Goal: Task Accomplishment & Management: Manage account settings

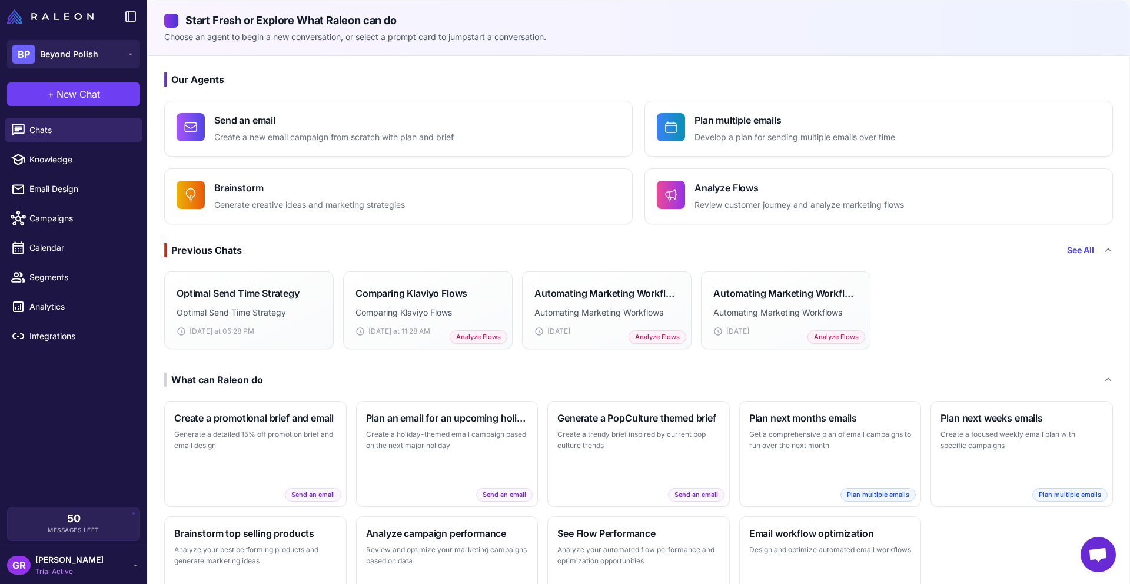
click at [71, 570] on span "Trial Active" at bounding box center [69, 571] width 68 height 11
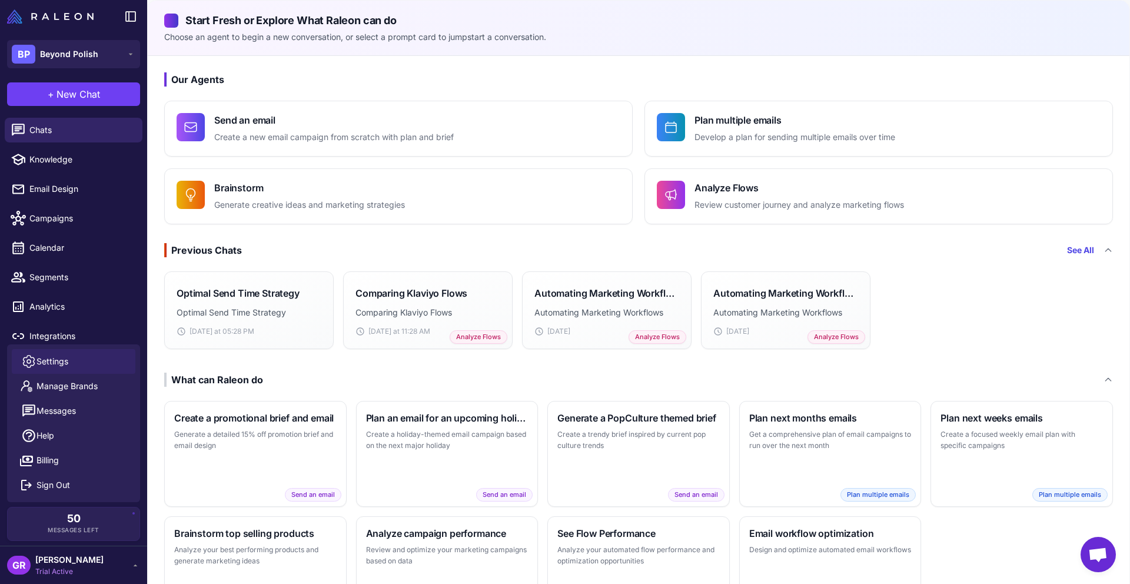
click at [85, 366] on link "Settings" at bounding box center [74, 361] width 124 height 25
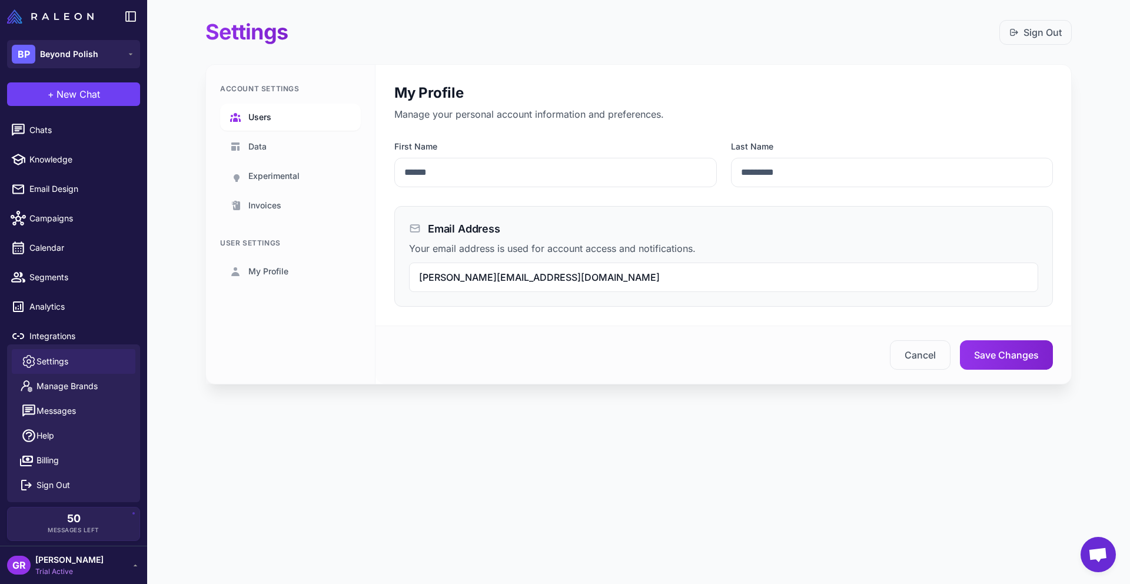
click at [268, 122] on span "Users" at bounding box center [259, 117] width 23 height 13
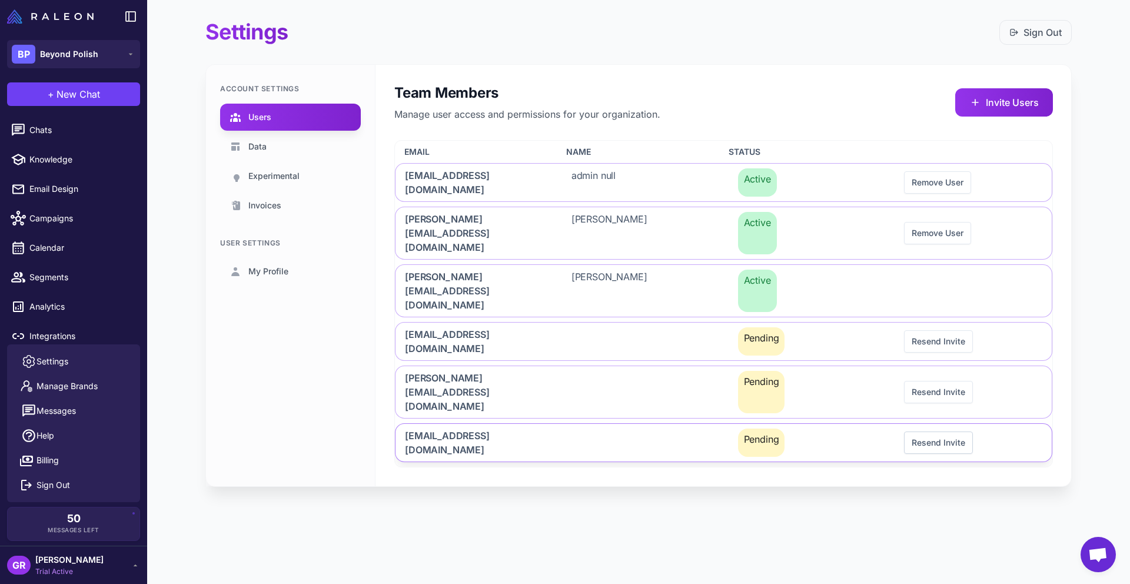
click at [949, 431] on button "Resend Invite" at bounding box center [938, 442] width 69 height 22
click at [997, 103] on button "Invite Users" at bounding box center [1004, 102] width 98 height 28
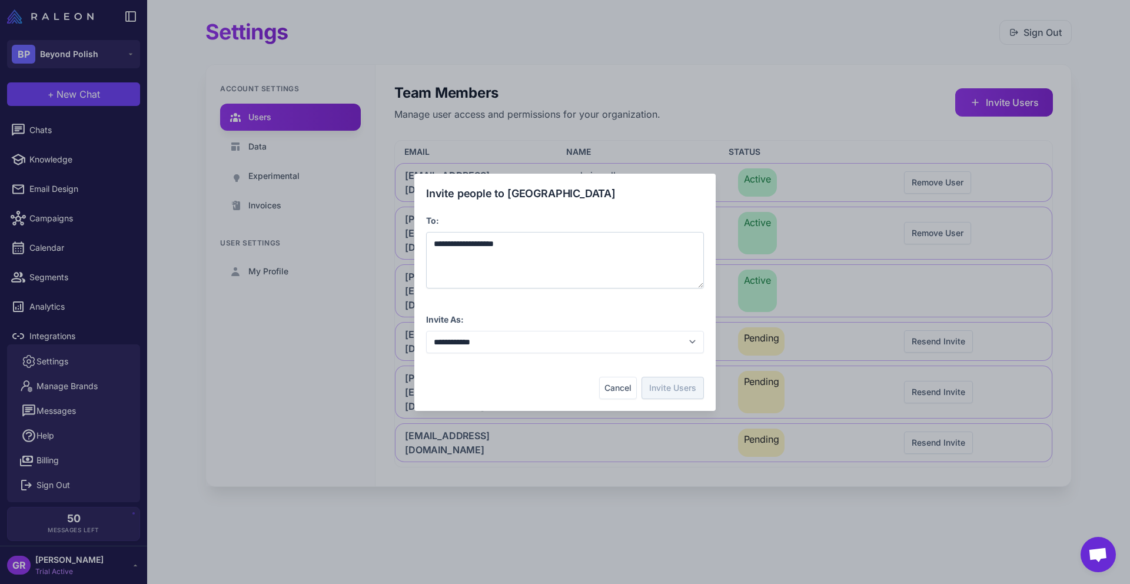
click at [456, 244] on span "**********" at bounding box center [464, 244] width 60 height 8
click at [494, 247] on span "**********" at bounding box center [464, 244] width 60 height 8
drag, startPoint x: 526, startPoint y: 244, endPoint x: 430, endPoint y: 242, distance: 96.5
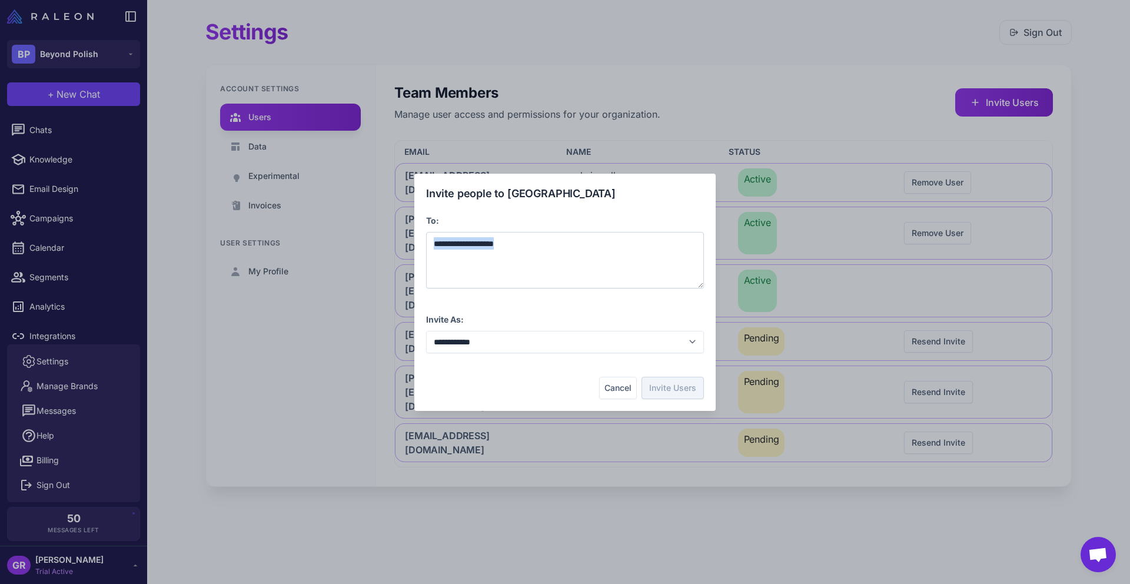
click at [430, 242] on div "**********" at bounding box center [565, 260] width 278 height 56
drag, startPoint x: 526, startPoint y: 245, endPoint x: 430, endPoint y: 244, distance: 95.3
click at [430, 244] on div "**********" at bounding box center [565, 260] width 278 height 56
copy span "**********"
click at [614, 343] on select "**********" at bounding box center [565, 342] width 278 height 22
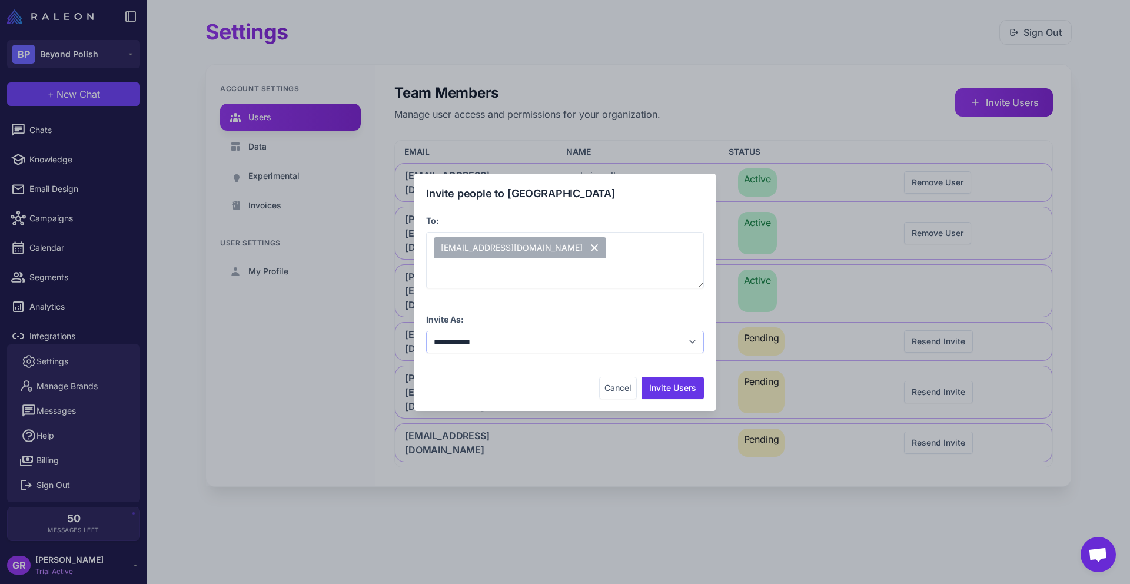
select select "**********"
click at [677, 386] on button "Invite Users" at bounding box center [672, 388] width 62 height 22
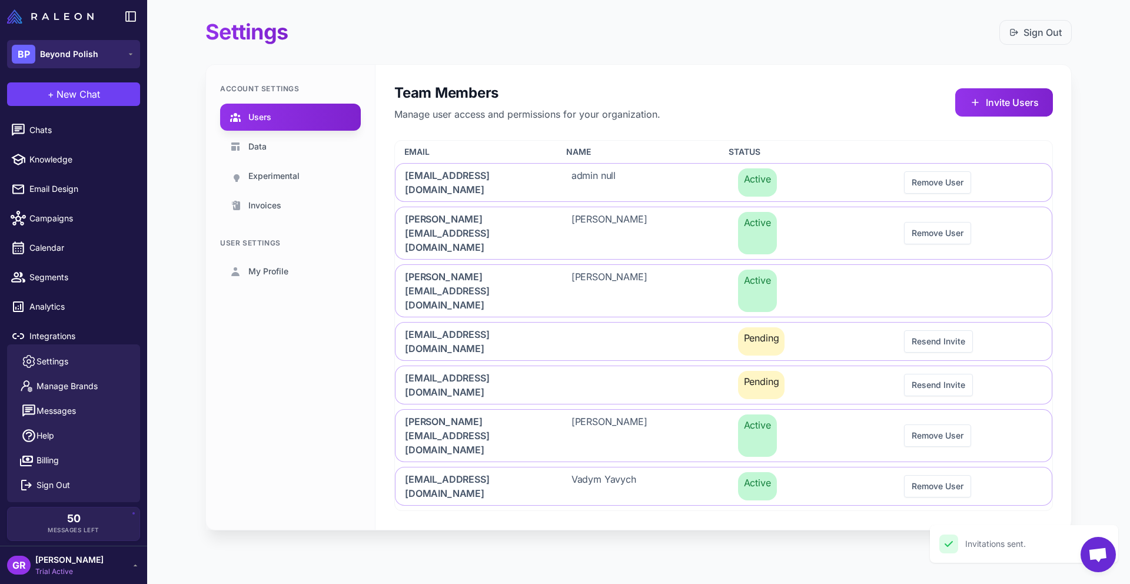
click at [79, 57] on span "Beyond Polish" at bounding box center [69, 54] width 58 height 13
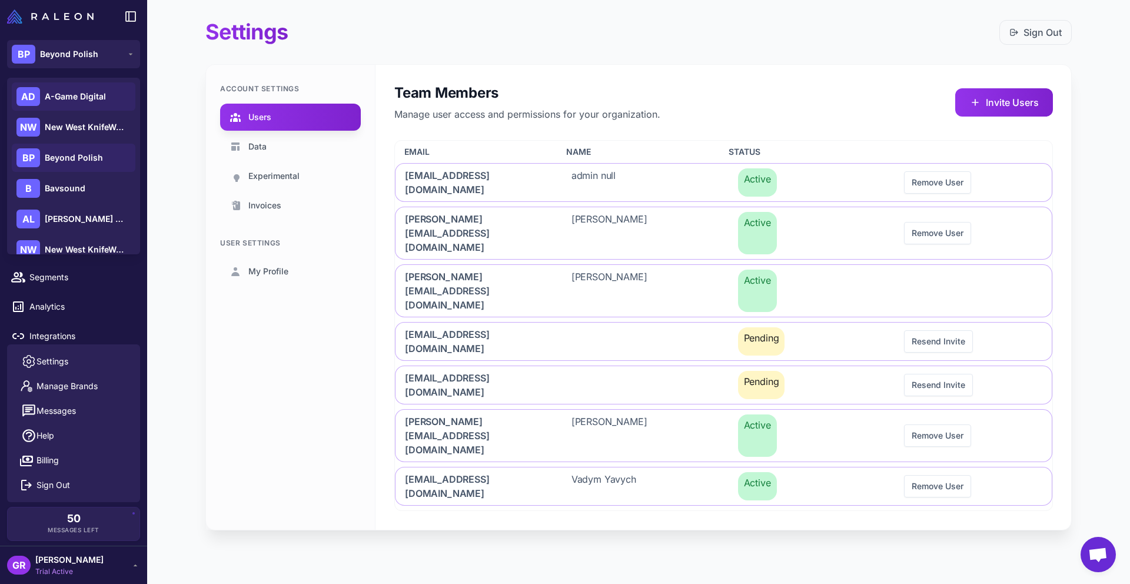
click at [71, 98] on span "A-Game Digital" at bounding box center [75, 96] width 61 height 13
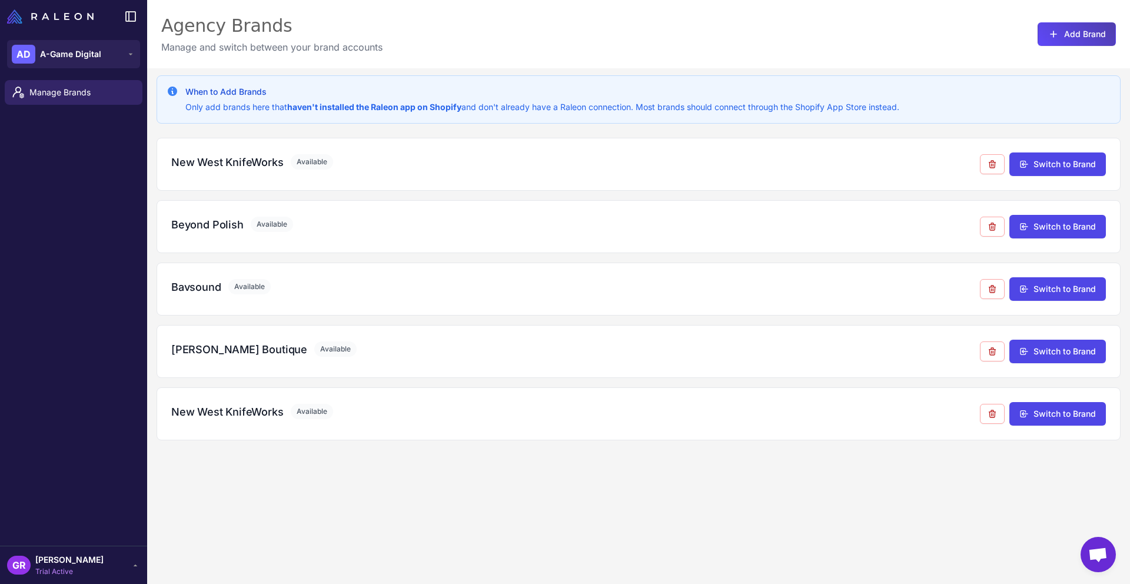
click at [67, 565] on span "[PERSON_NAME]" at bounding box center [69, 559] width 68 height 13
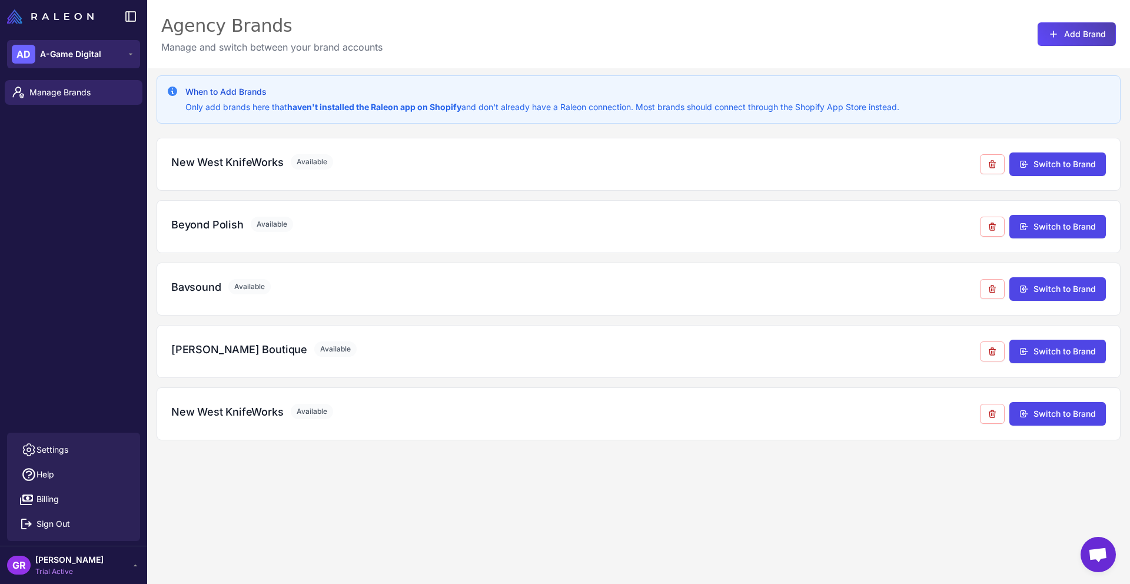
click at [91, 49] on span "A-Game Digital" at bounding box center [70, 54] width 61 height 13
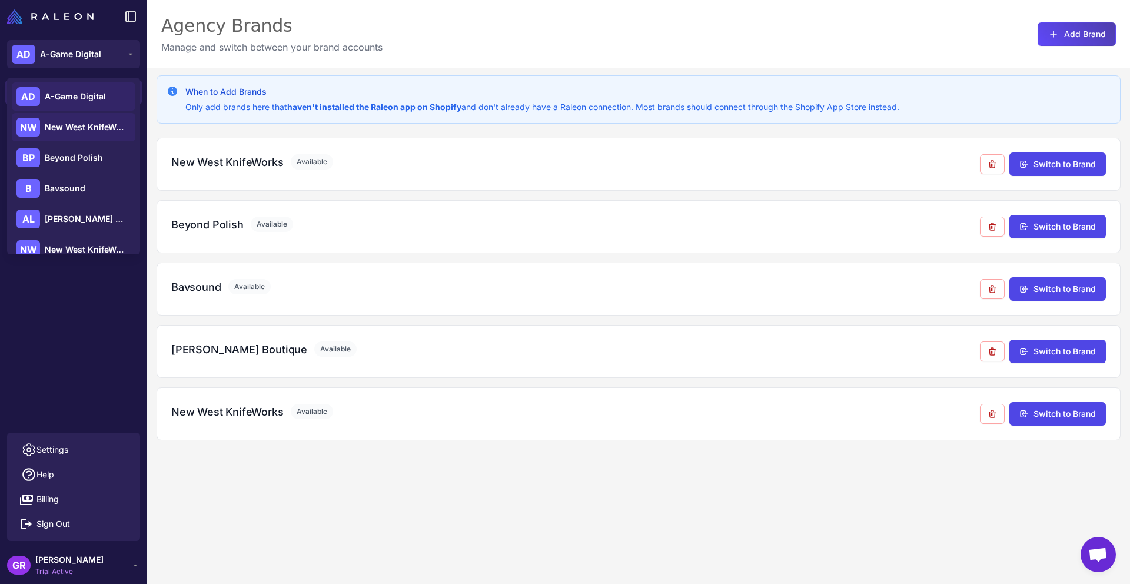
click at [75, 128] on span "New West KnifeWorks" at bounding box center [86, 127] width 82 height 13
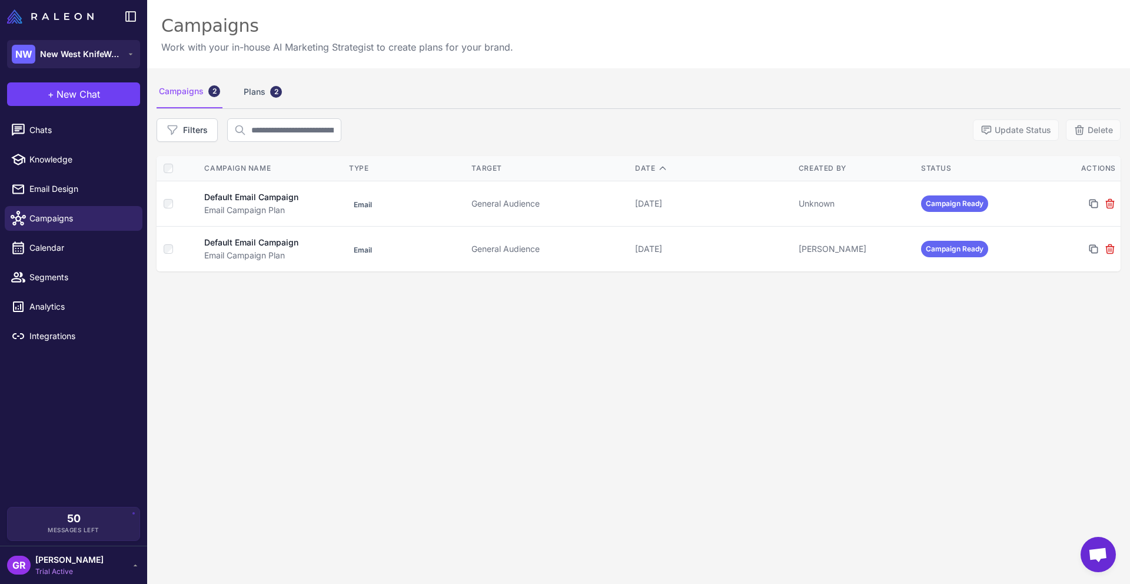
click at [75, 563] on span "[PERSON_NAME]" at bounding box center [69, 559] width 68 height 13
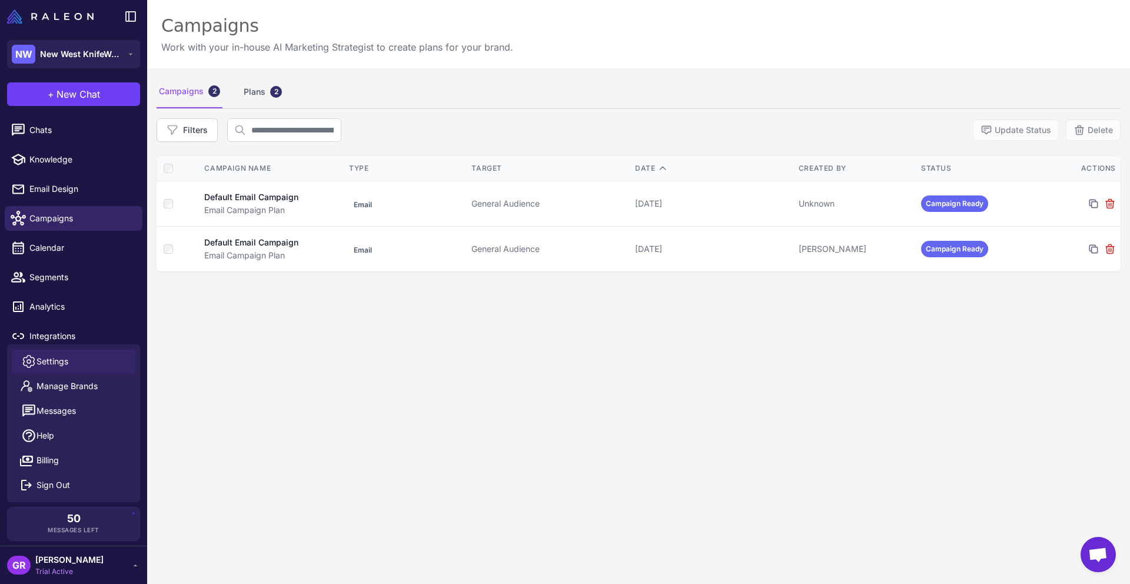
click at [89, 361] on link "Settings" at bounding box center [74, 361] width 124 height 25
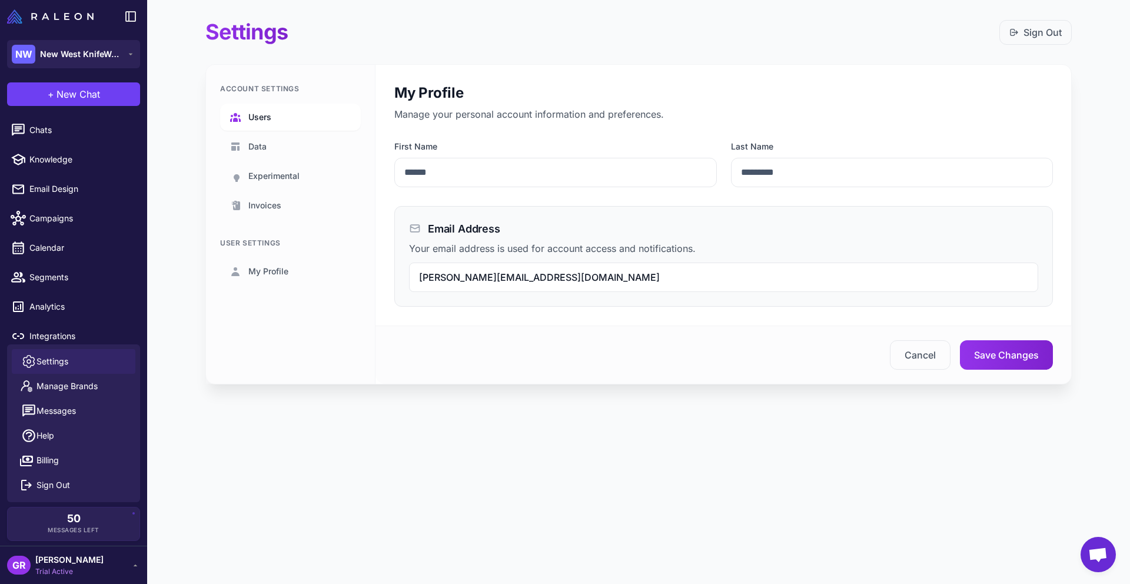
click at [279, 115] on link "Users" at bounding box center [290, 117] width 141 height 27
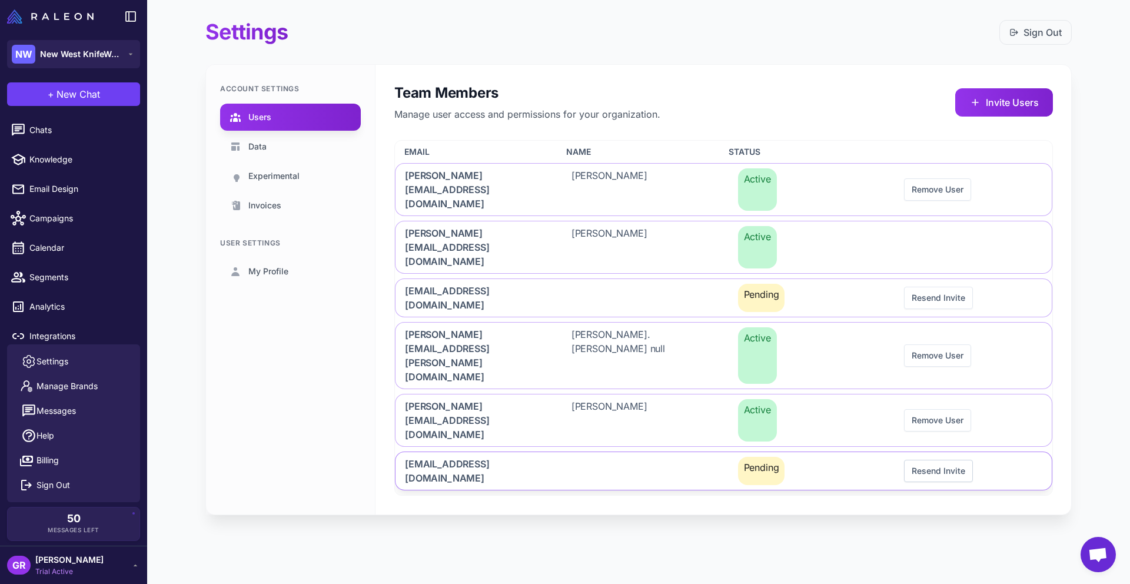
click at [920, 460] on button "Resend Invite" at bounding box center [938, 471] width 69 height 22
click at [942, 287] on button "Resend Invite" at bounding box center [938, 298] width 69 height 22
click at [996, 95] on button "Invite Users" at bounding box center [1004, 102] width 98 height 28
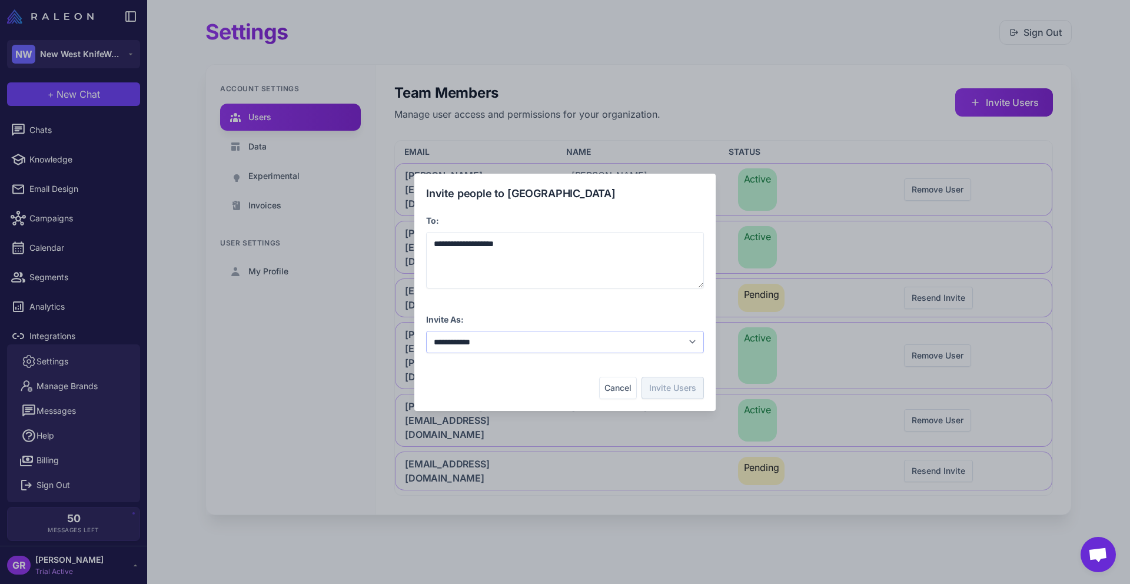
click at [620, 345] on select "**********" at bounding box center [565, 342] width 278 height 22
select select "**********"
click at [667, 387] on button "Invite Users" at bounding box center [672, 388] width 62 height 22
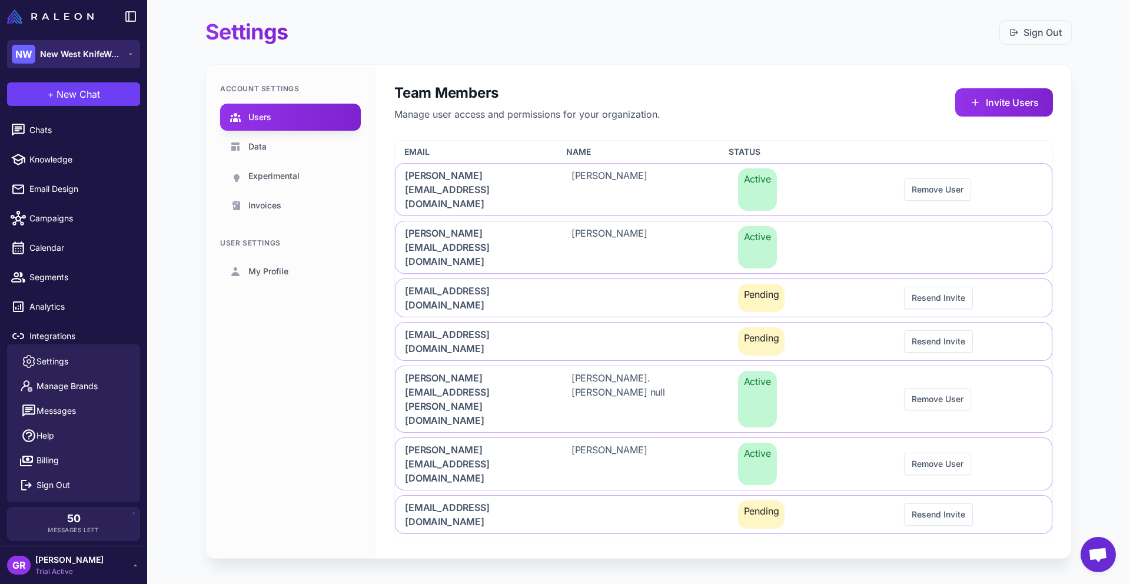
click at [73, 51] on span "New West KnifeWorks" at bounding box center [81, 54] width 82 height 13
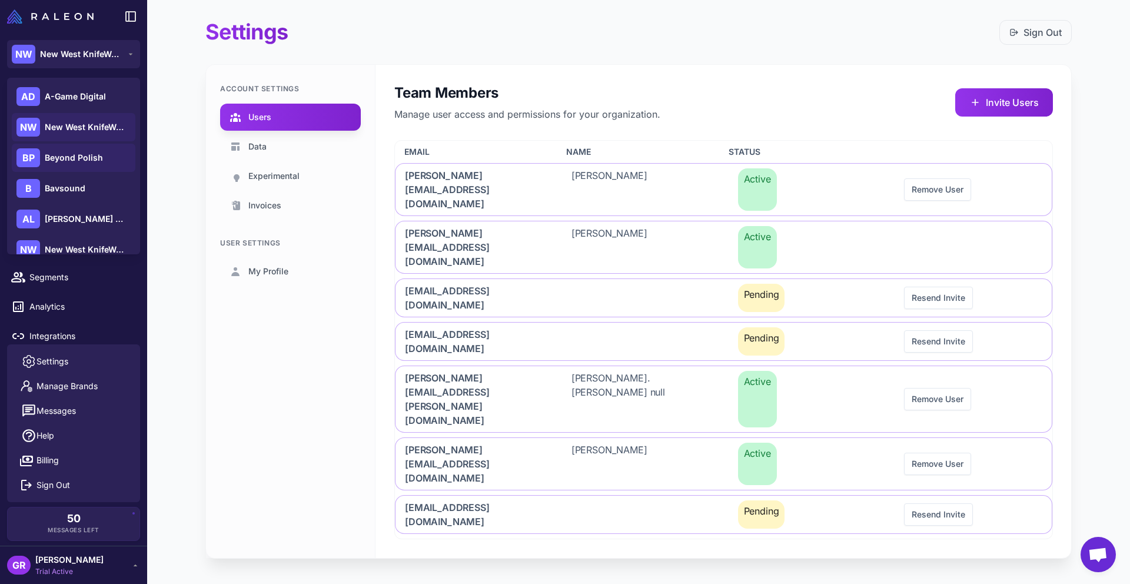
click at [76, 149] on div "BP Beyond Polish" at bounding box center [74, 158] width 124 height 28
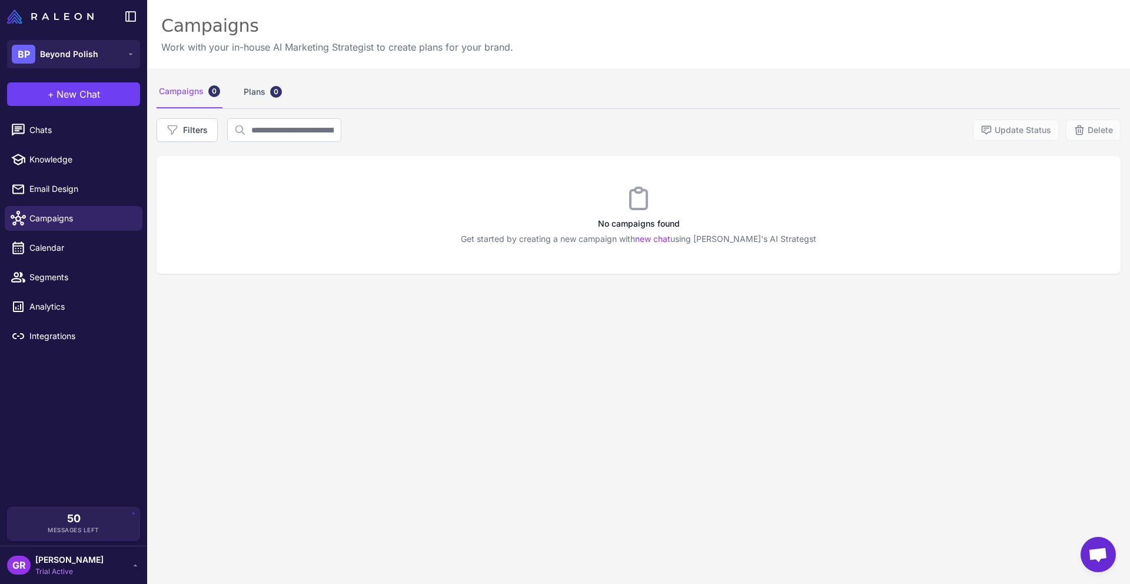
click at [74, 553] on span "[PERSON_NAME]" at bounding box center [69, 559] width 68 height 13
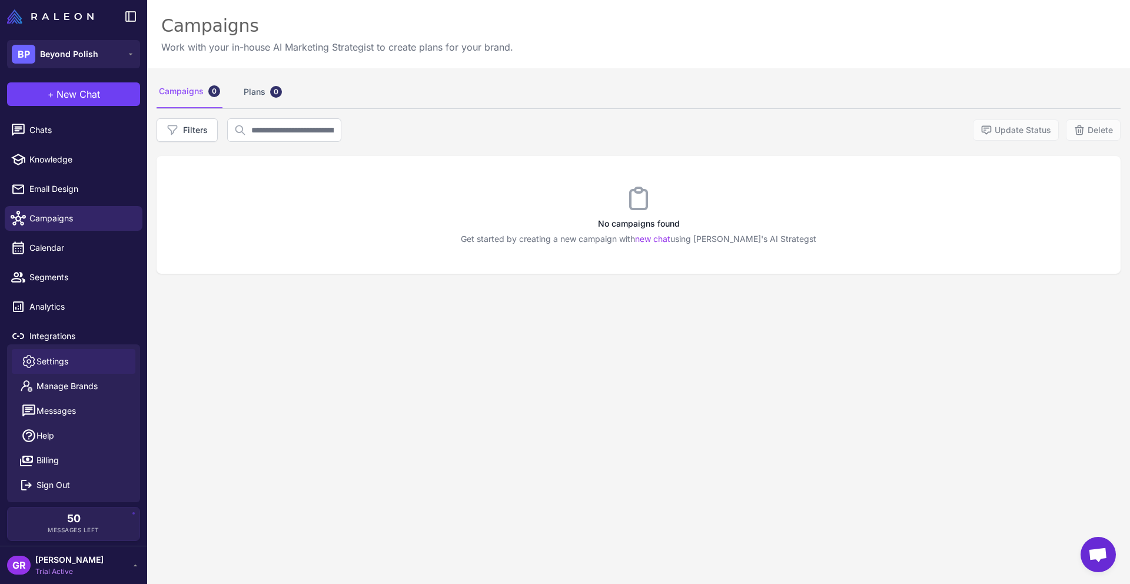
click at [76, 364] on link "Settings" at bounding box center [74, 361] width 124 height 25
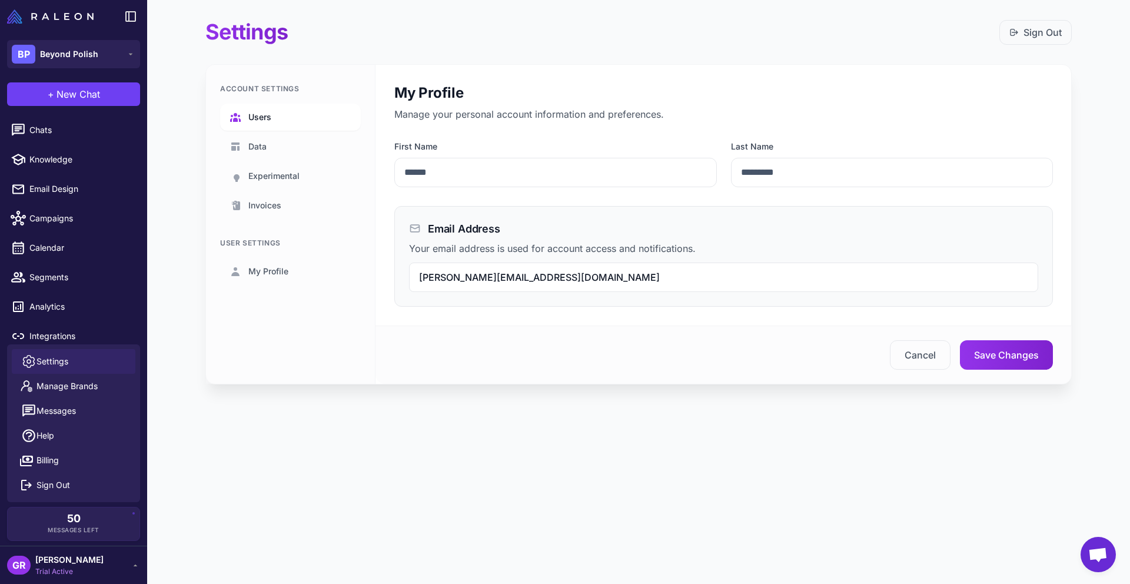
click at [268, 122] on span "Users" at bounding box center [259, 117] width 23 height 13
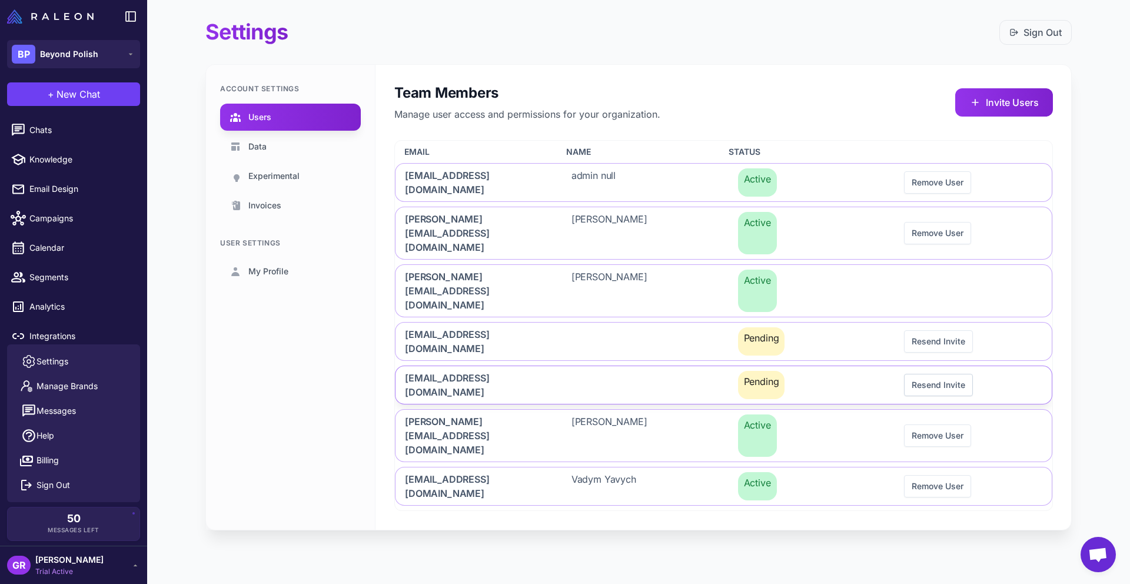
click at [929, 374] on button "Resend Invite" at bounding box center [938, 385] width 69 height 22
click at [936, 424] on button "Remove User" at bounding box center [937, 435] width 67 height 22
click at [80, 59] on span "Beyond Polish" at bounding box center [69, 54] width 58 height 13
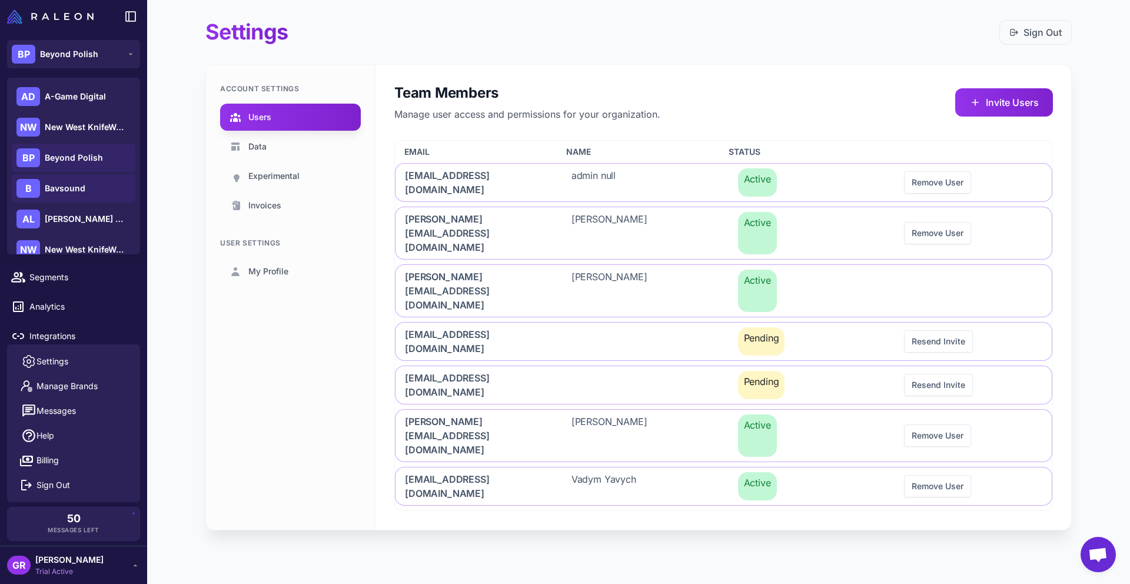
click at [74, 189] on span "Bavsound" at bounding box center [65, 188] width 41 height 13
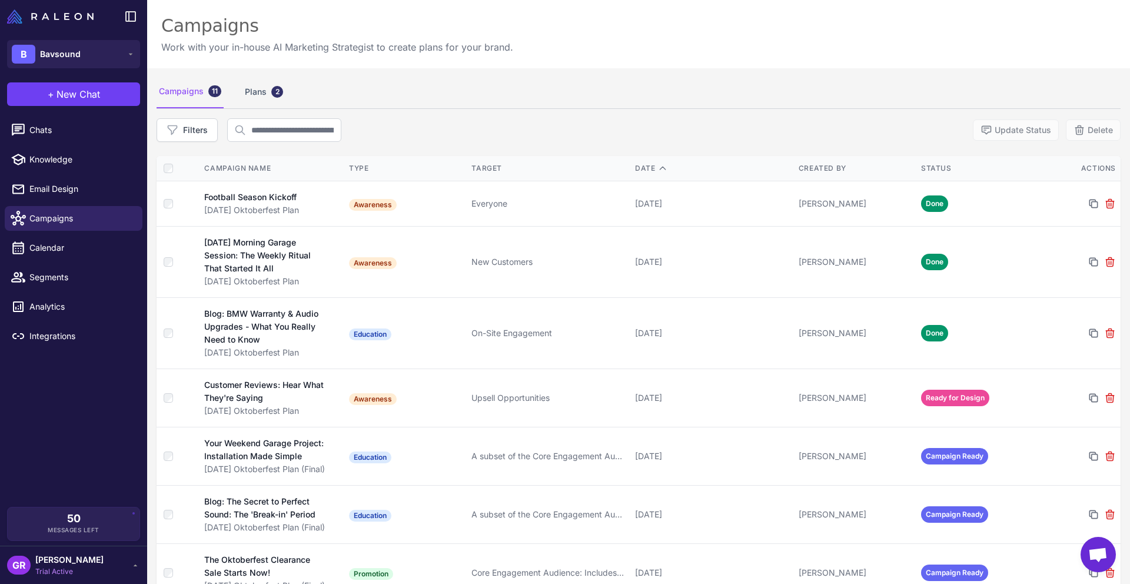
click at [86, 564] on span "[PERSON_NAME]" at bounding box center [69, 559] width 68 height 13
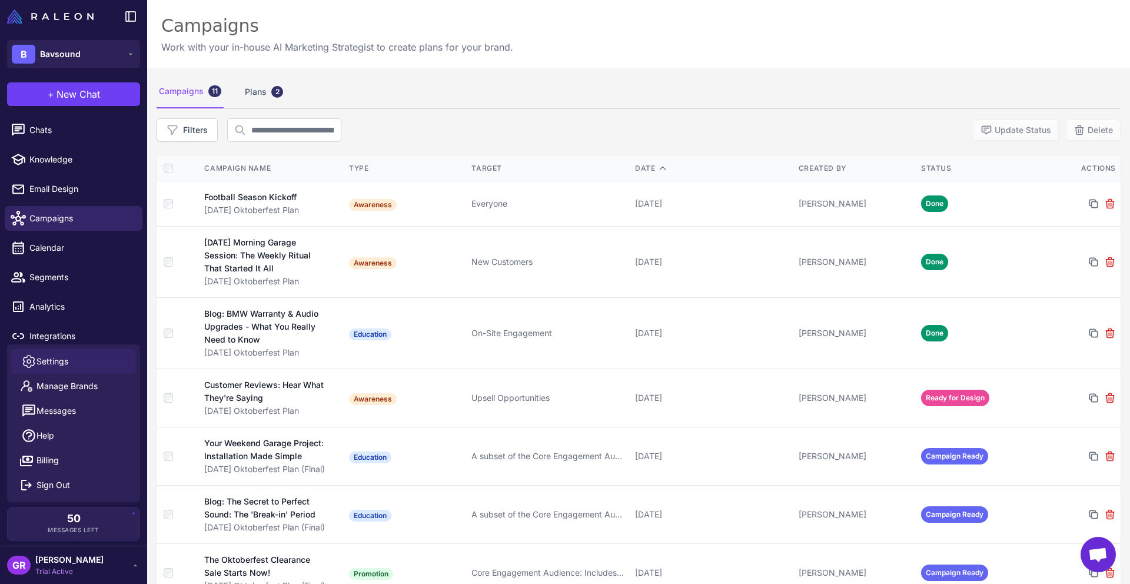
click at [91, 367] on link "Settings" at bounding box center [74, 361] width 124 height 25
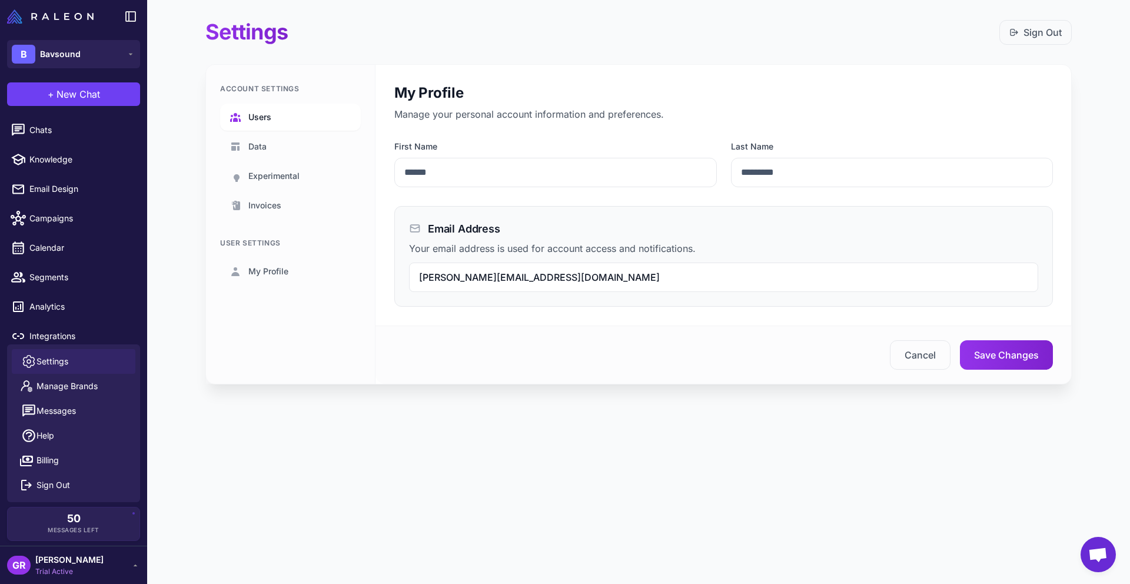
click at [267, 117] on span "Users" at bounding box center [259, 117] width 23 height 13
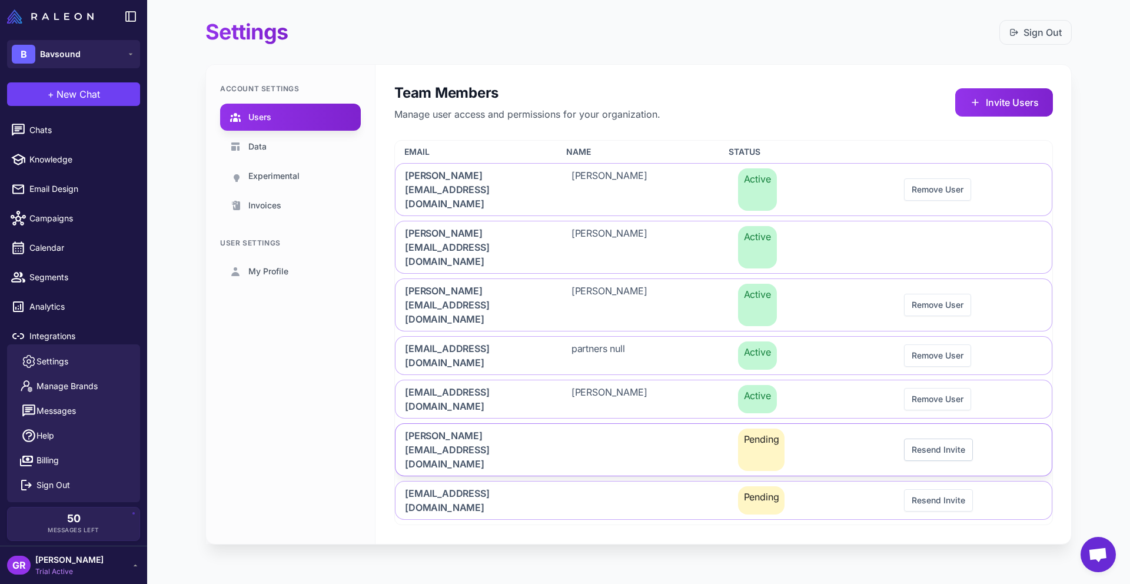
click at [926, 438] on button "Resend Invite" at bounding box center [938, 449] width 69 height 22
click at [930, 489] on button "Resend Invite" at bounding box center [938, 500] width 69 height 22
click at [981, 97] on button "Invite Users" at bounding box center [1004, 102] width 98 height 28
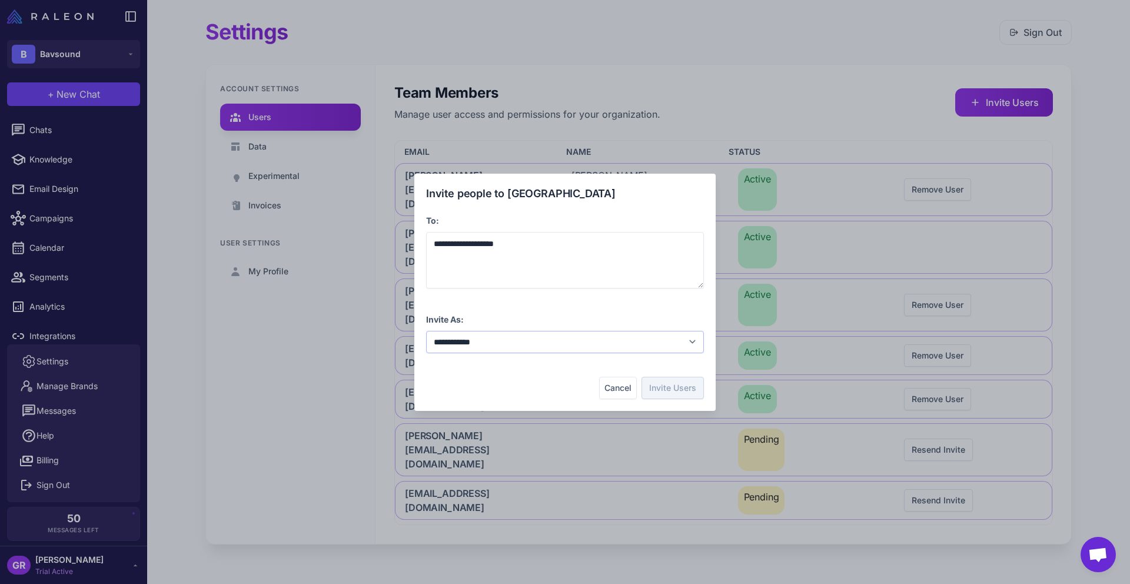
click at [627, 345] on select "**********" at bounding box center [565, 342] width 278 height 22
select select "**********"
click at [672, 388] on button "Invite Users" at bounding box center [672, 388] width 62 height 22
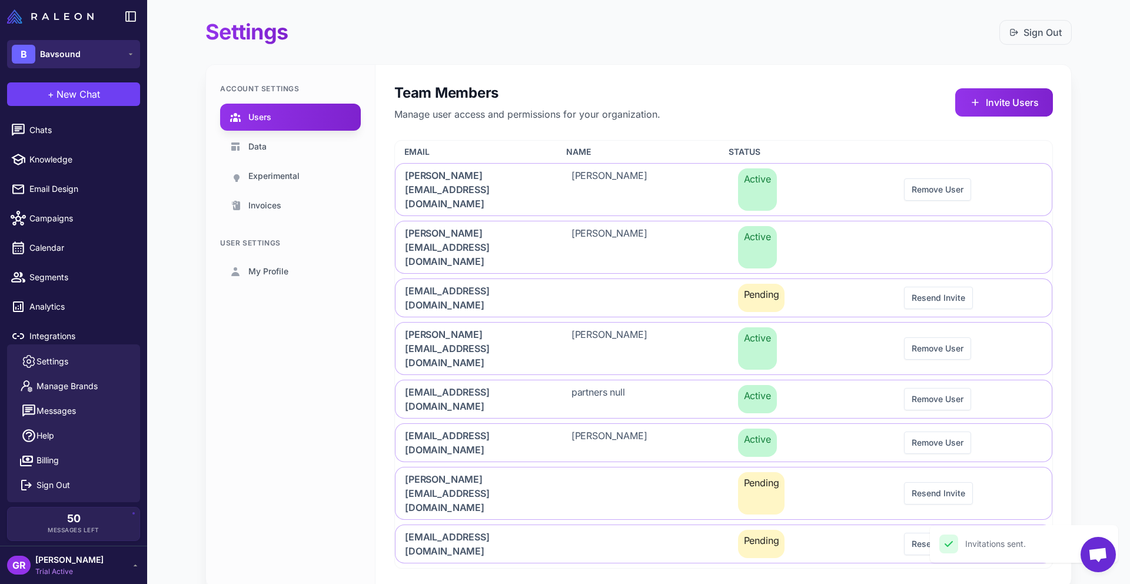
click at [78, 59] on span "Bavsound" at bounding box center [60, 54] width 41 height 13
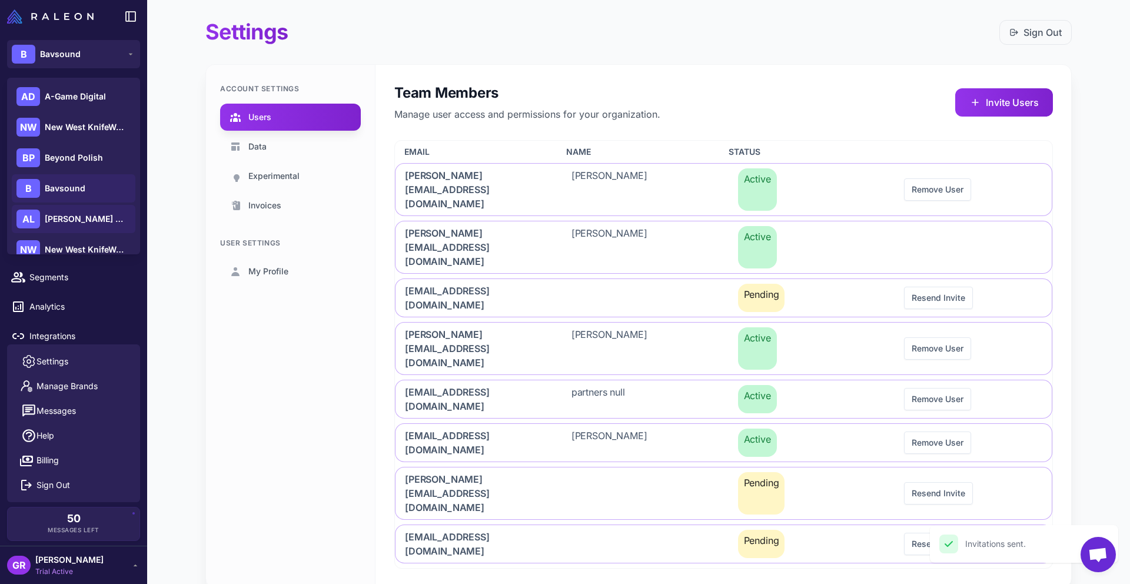
scroll to position [16, 0]
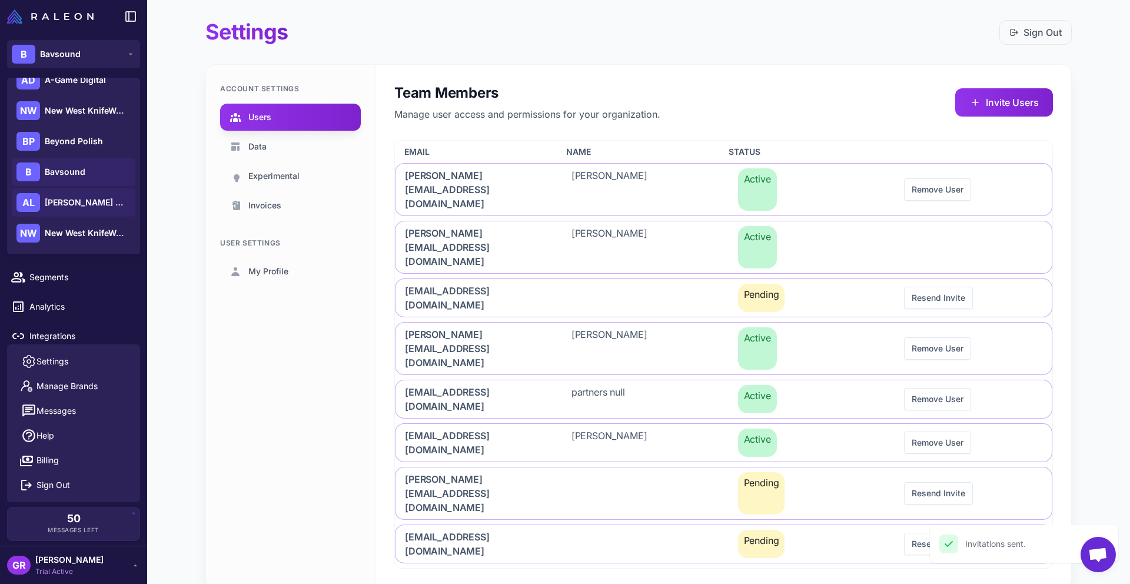
click at [76, 204] on span "[PERSON_NAME] Boutique" at bounding box center [86, 202] width 82 height 13
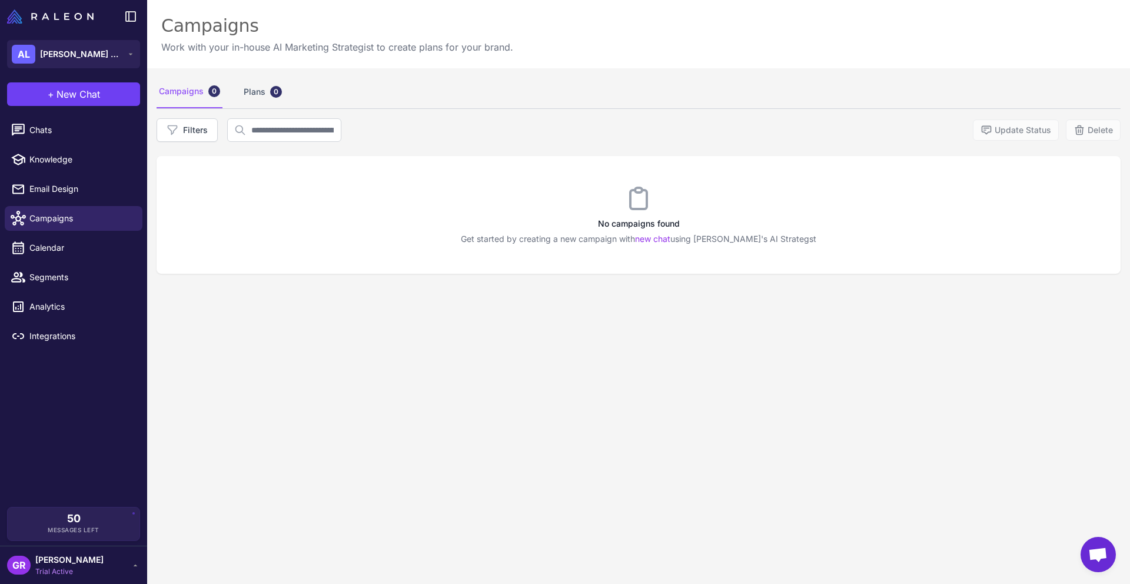
click at [70, 561] on span "[PERSON_NAME]" at bounding box center [69, 559] width 68 height 13
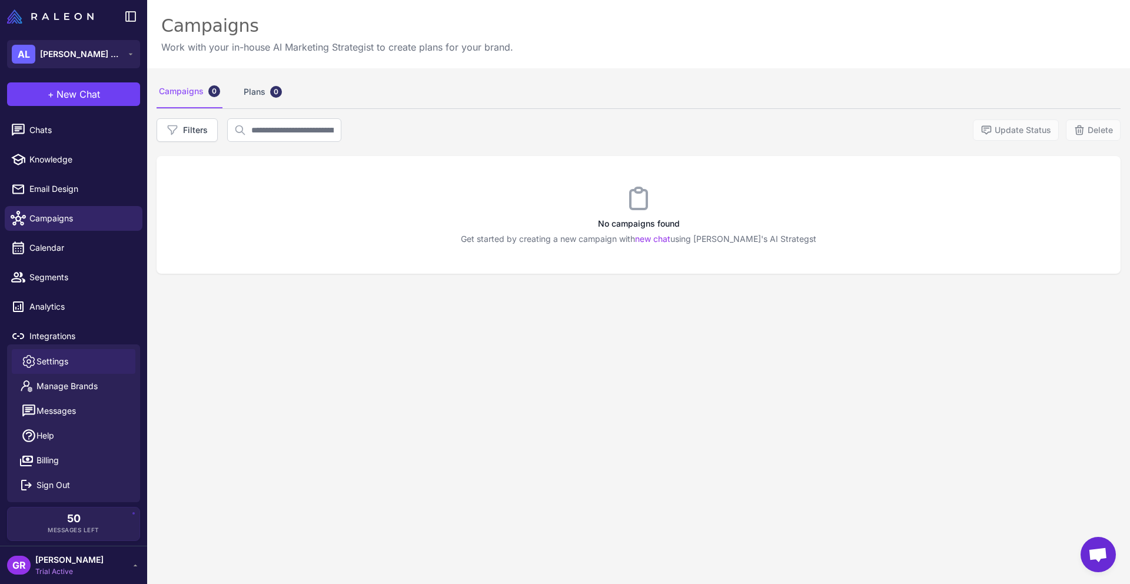
click at [77, 363] on link "Settings" at bounding box center [74, 361] width 124 height 25
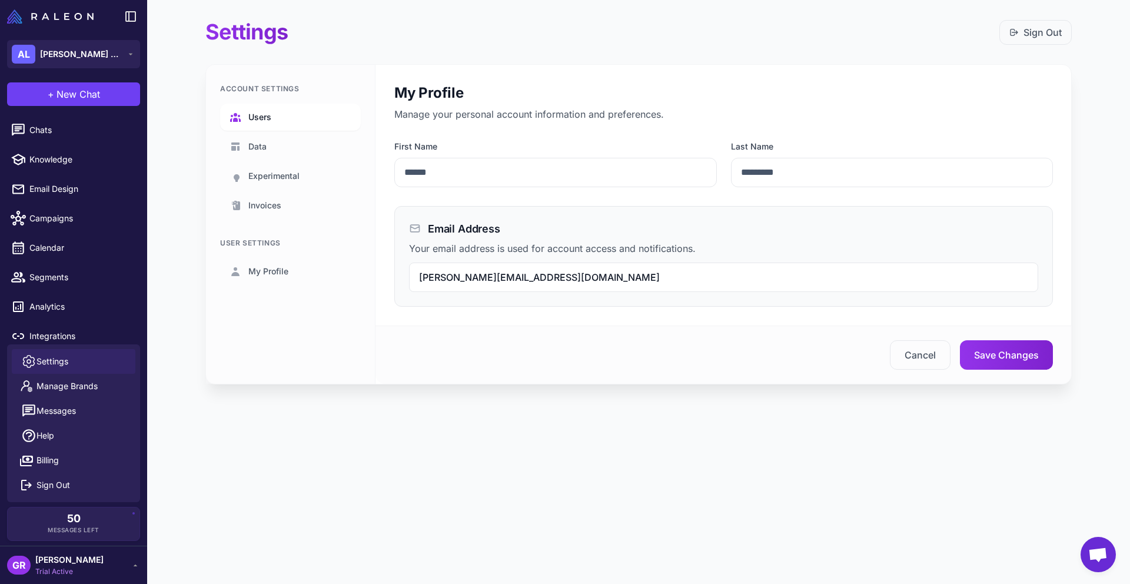
click at [258, 120] on span "Users" at bounding box center [259, 117] width 23 height 13
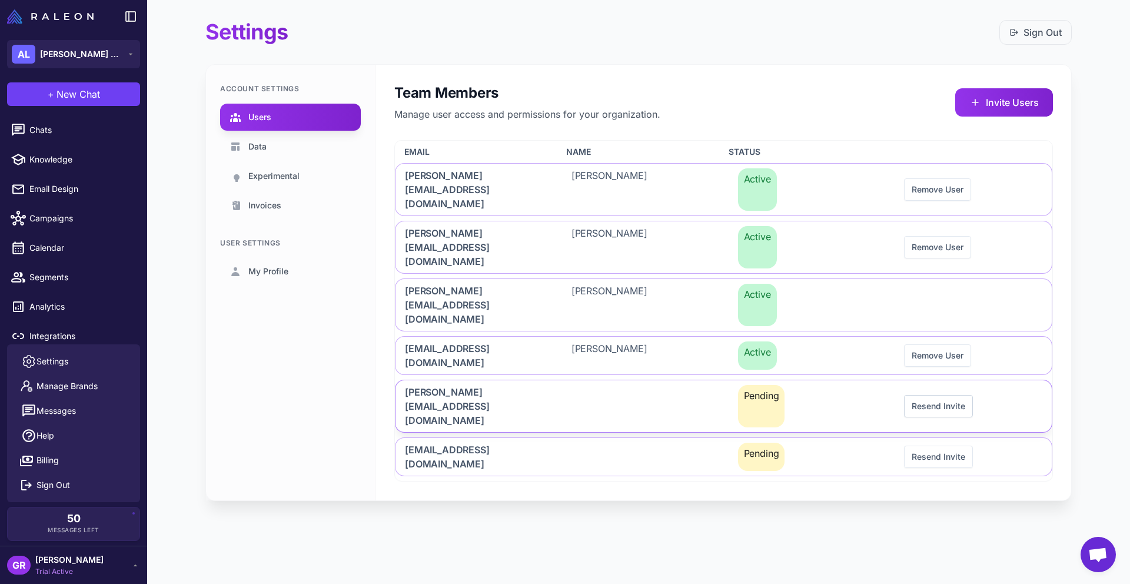
click at [946, 395] on button "Resend Invite" at bounding box center [938, 406] width 69 height 22
click at [942, 446] on button "Resend Invite" at bounding box center [938, 457] width 69 height 22
click at [1003, 98] on button "Invite Users" at bounding box center [1004, 102] width 98 height 28
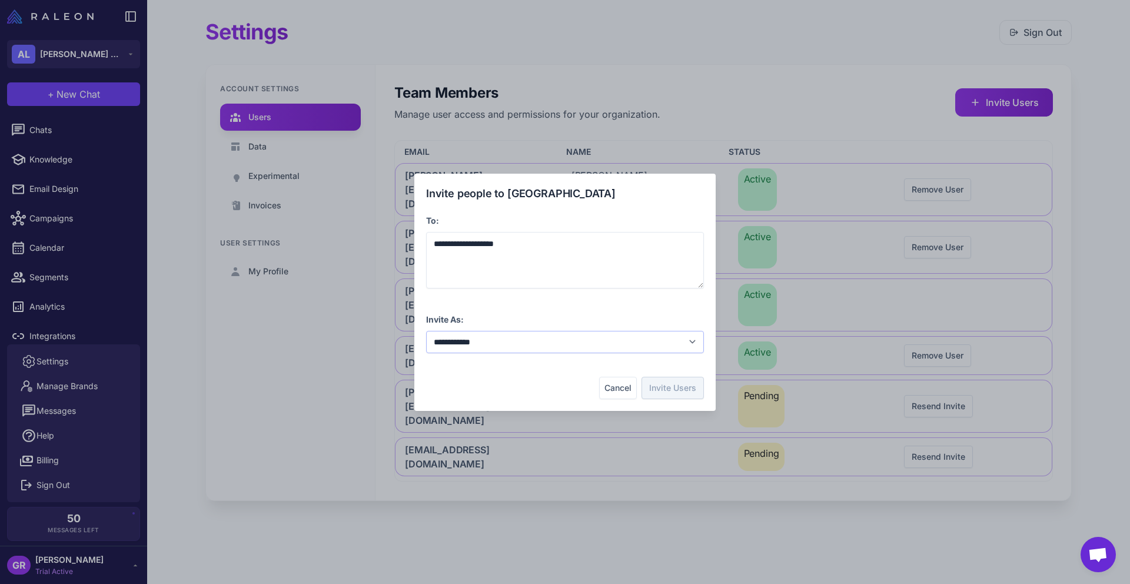
click at [626, 339] on select "**********" at bounding box center [565, 342] width 278 height 22
select select "**********"
click at [669, 390] on button "Invite Users" at bounding box center [672, 388] width 62 height 22
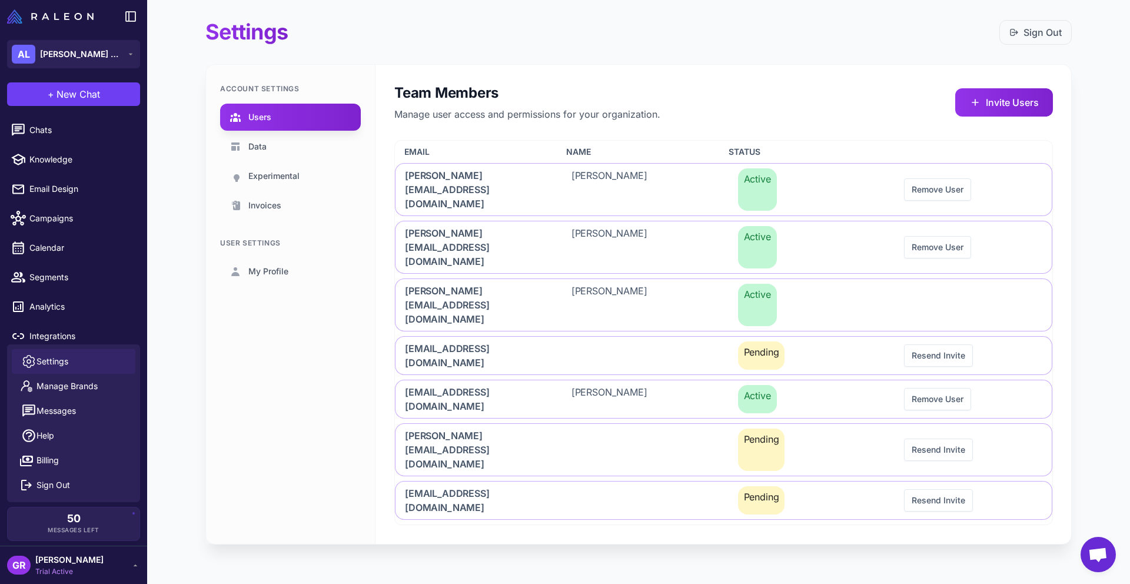
click at [65, 363] on span "Settings" at bounding box center [52, 361] width 32 height 13
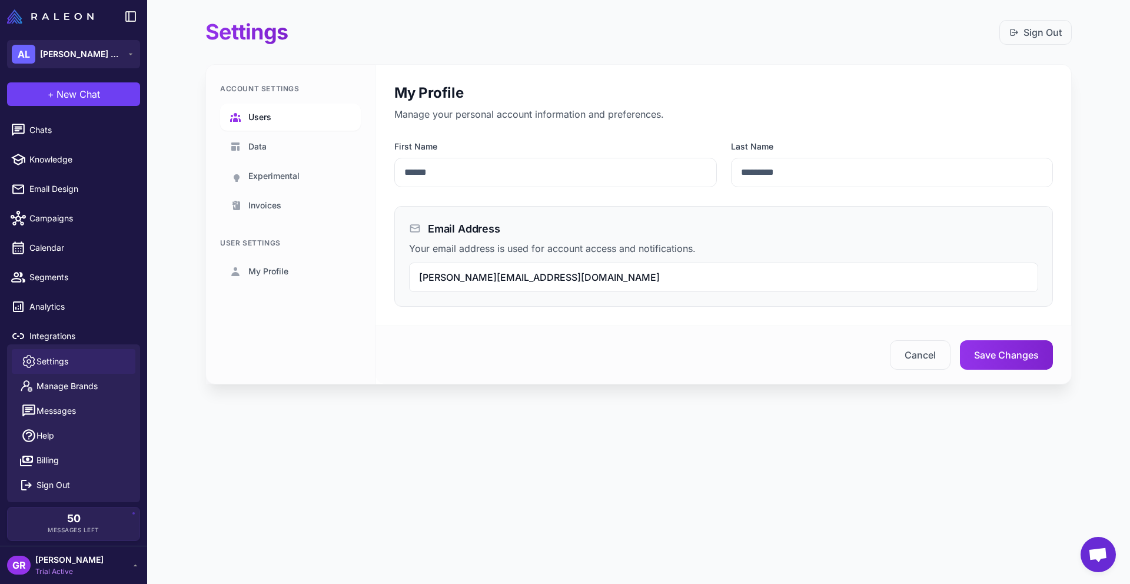
click at [271, 113] on span "Users" at bounding box center [259, 117] width 23 height 13
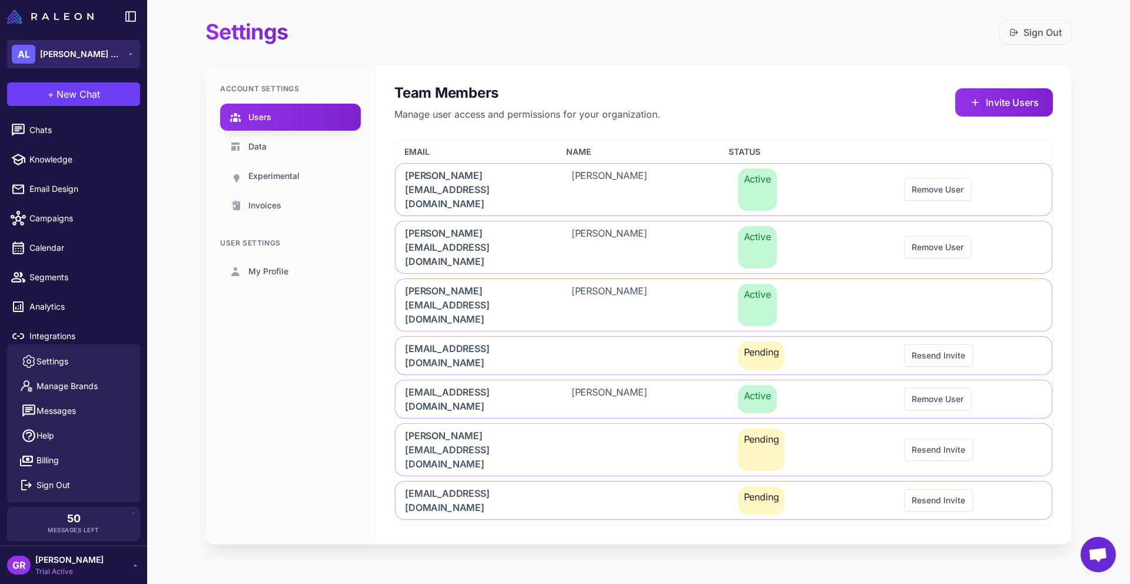
click at [95, 50] on span "[PERSON_NAME] Boutique" at bounding box center [81, 54] width 82 height 13
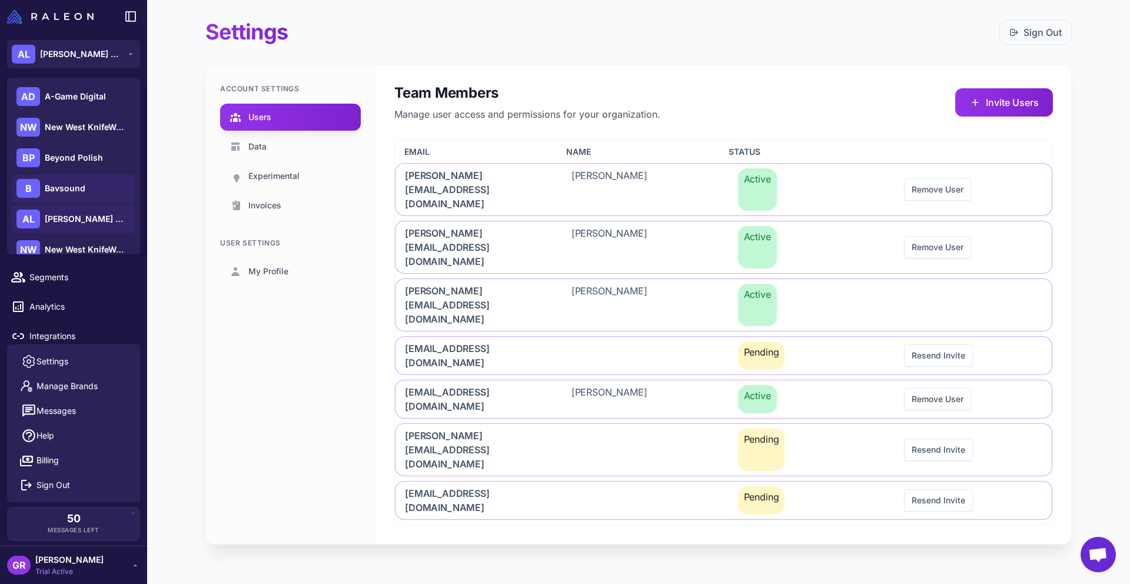
scroll to position [16, 0]
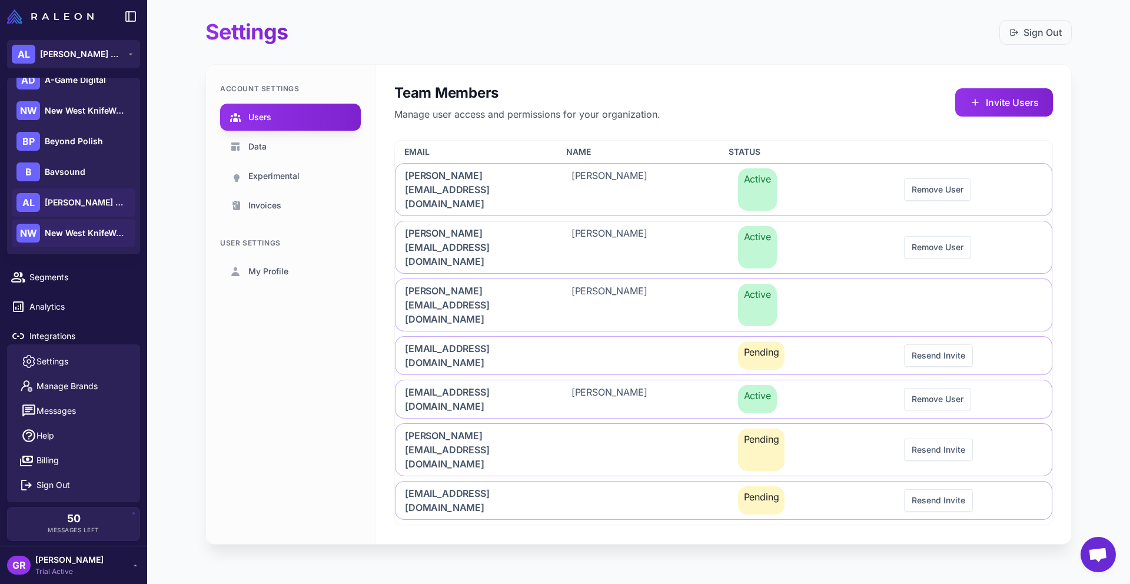
click at [90, 232] on span "New West KnifeWorks" at bounding box center [86, 233] width 82 height 13
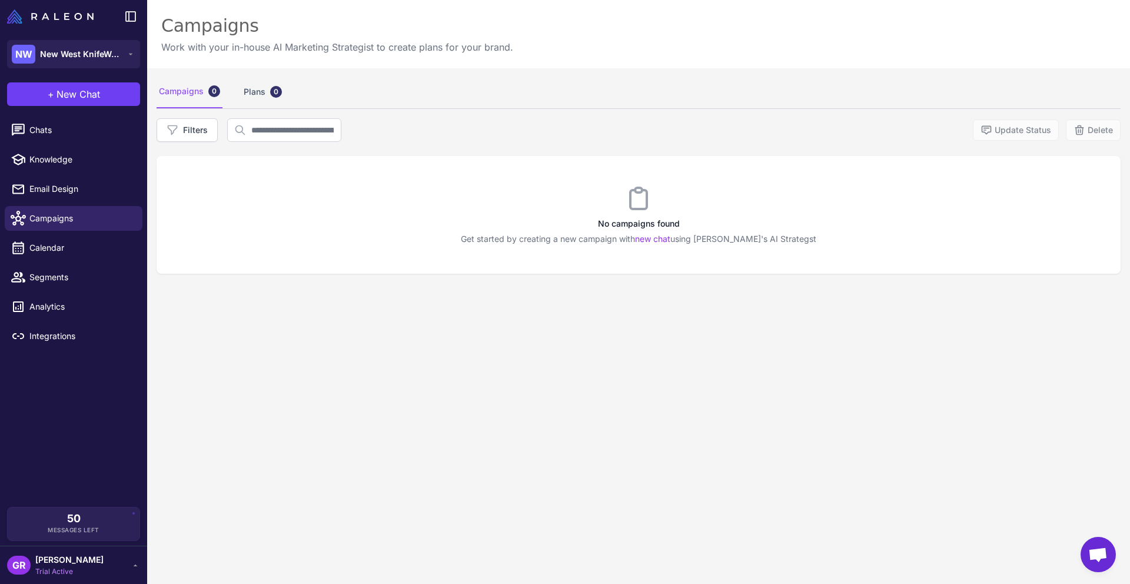
click at [69, 559] on span "[PERSON_NAME]" at bounding box center [69, 559] width 68 height 13
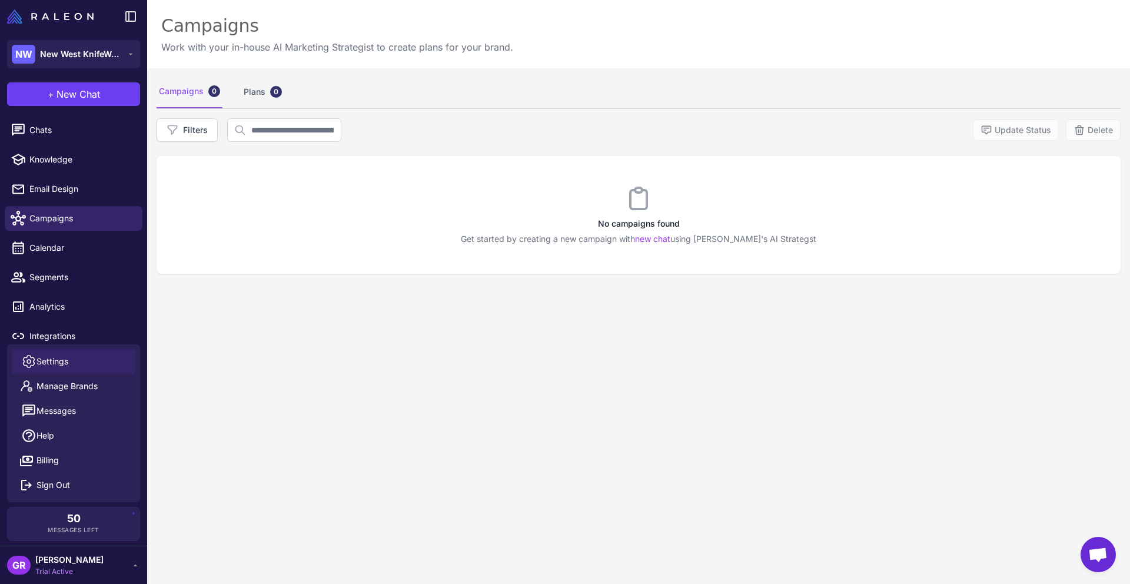
click at [89, 360] on link "Settings" at bounding box center [74, 361] width 124 height 25
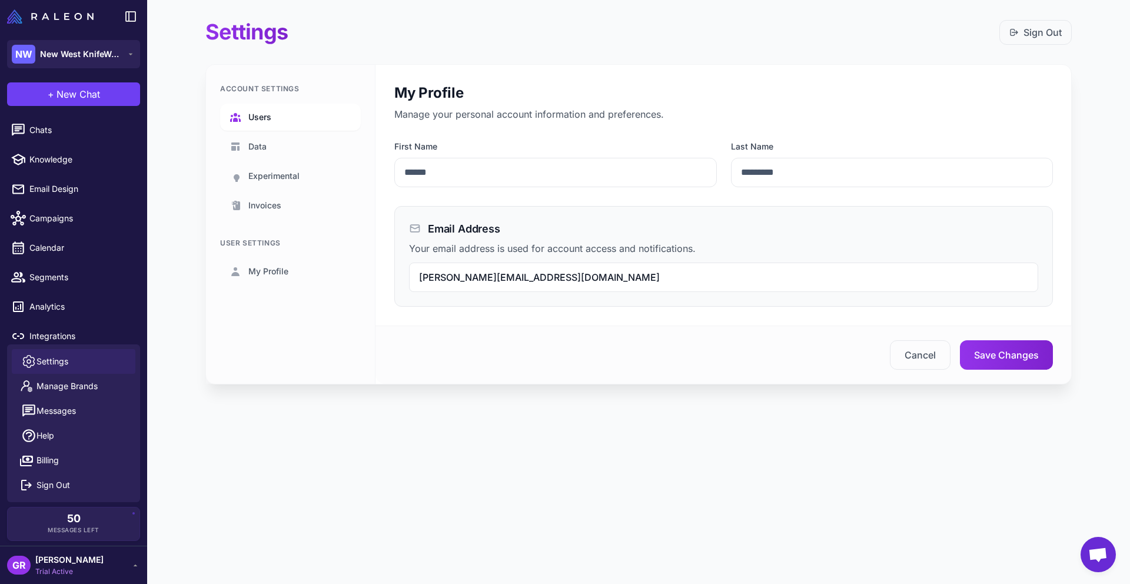
click at [265, 115] on span "Users" at bounding box center [259, 117] width 23 height 13
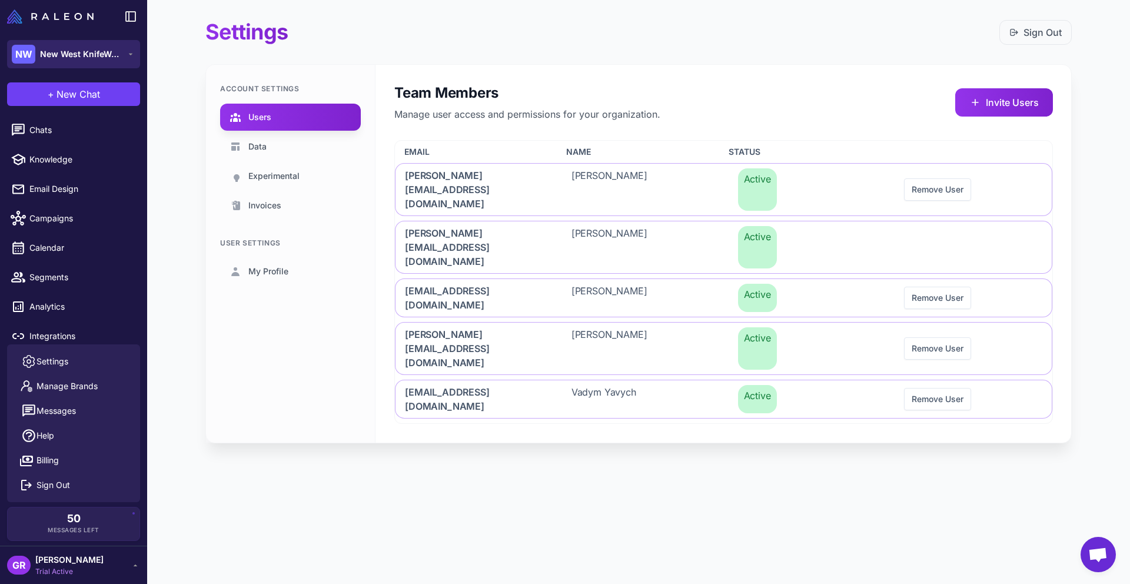
click at [99, 55] on span "New West KnifeWorks" at bounding box center [81, 54] width 82 height 13
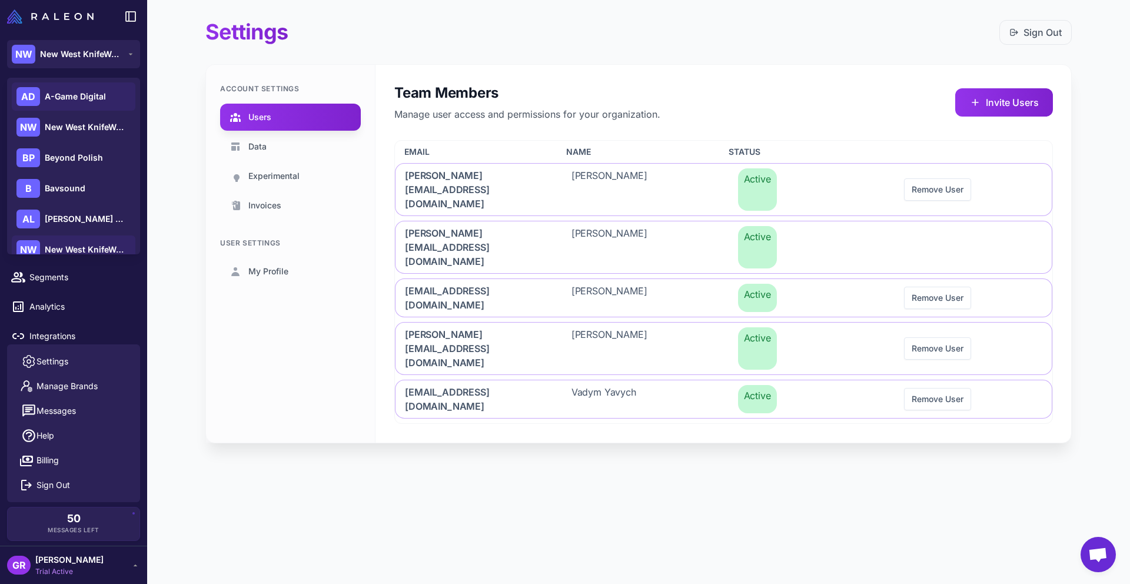
click at [86, 89] on div "AD A-Game Digital" at bounding box center [74, 96] width 124 height 28
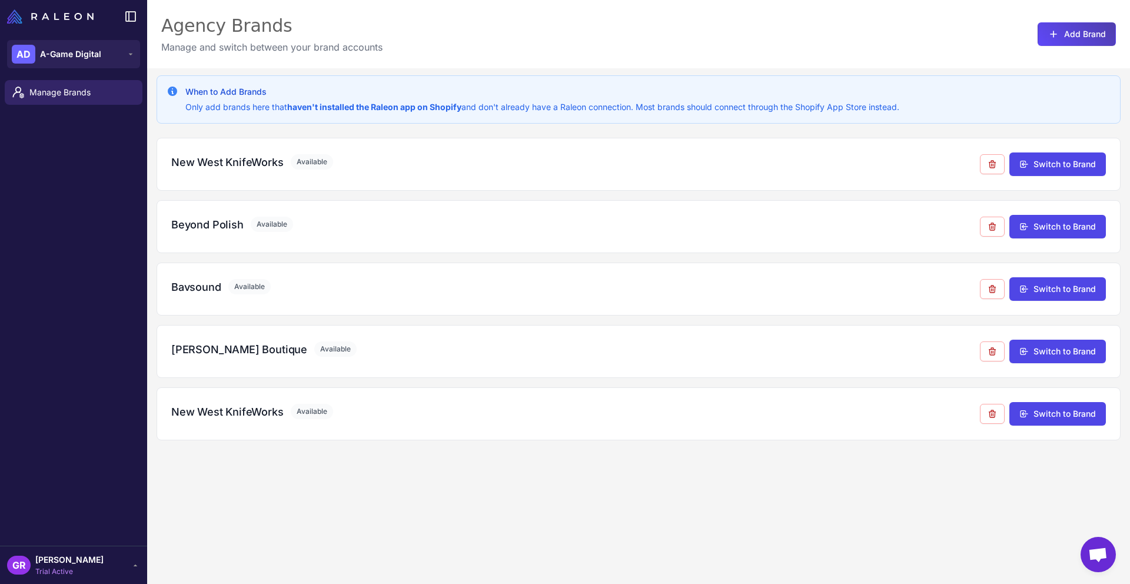
click at [64, 560] on span "[PERSON_NAME]" at bounding box center [69, 559] width 68 height 13
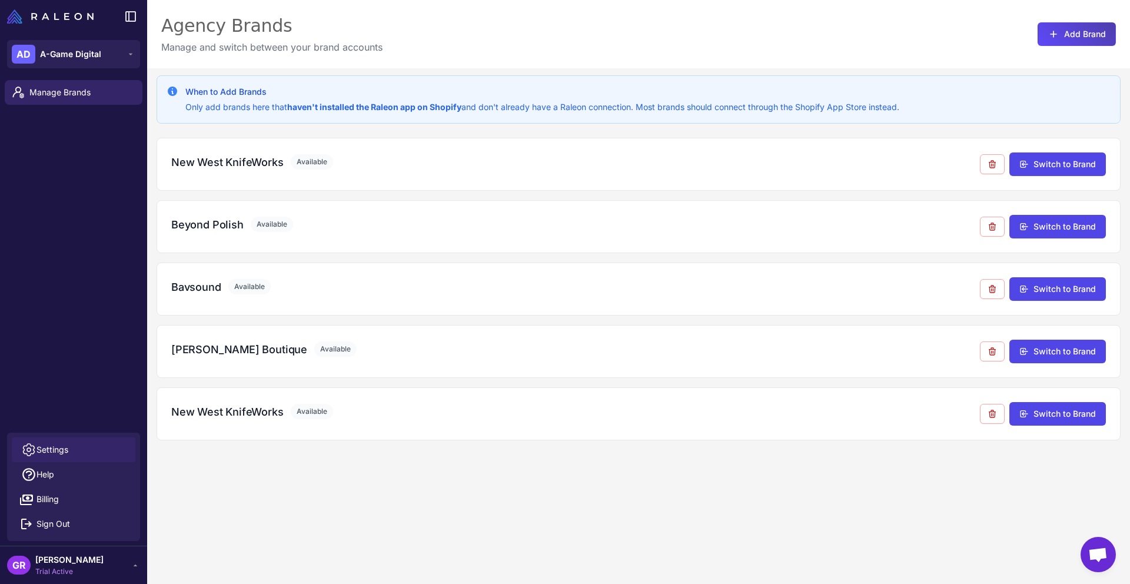
click at [85, 448] on link "Settings" at bounding box center [74, 449] width 124 height 25
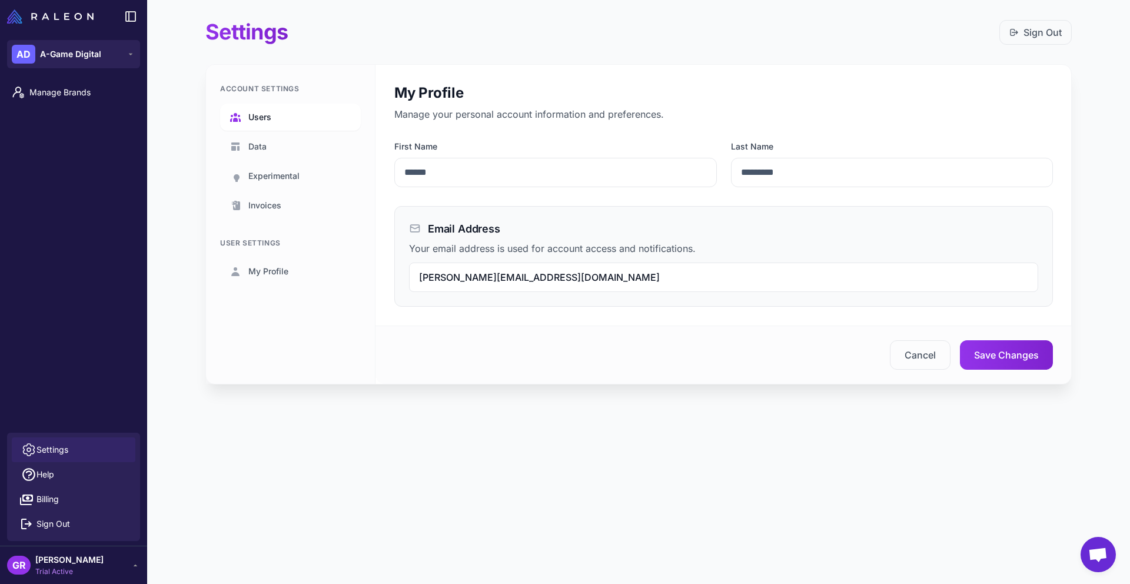
click at [274, 119] on link "Users" at bounding box center [290, 117] width 141 height 27
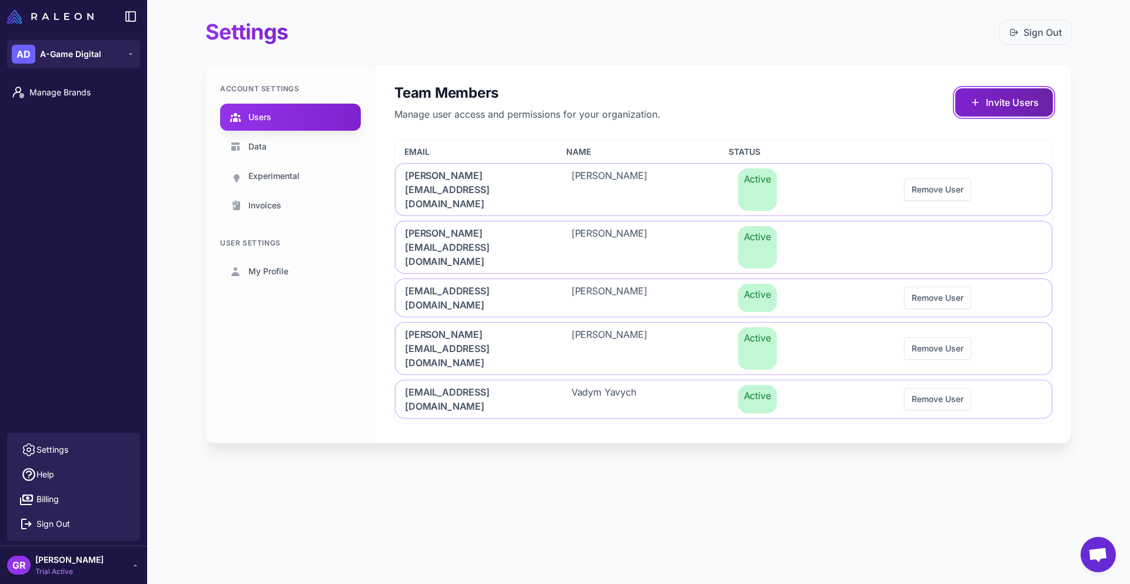
click at [999, 97] on button "Invite Users" at bounding box center [1004, 102] width 98 height 28
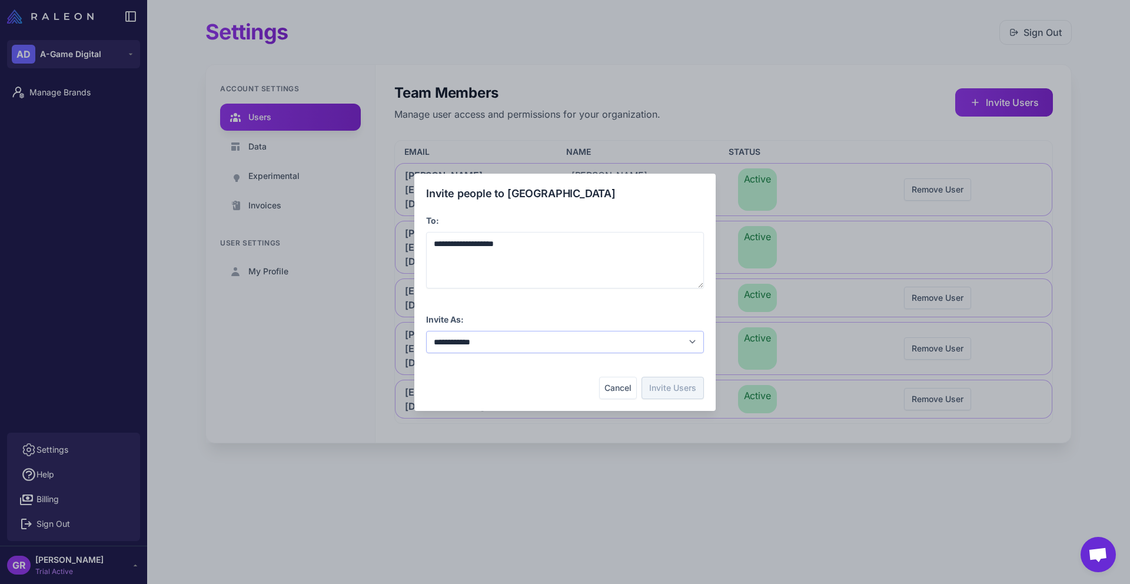
click at [574, 339] on select "**********" at bounding box center [565, 342] width 278 height 22
select select "**********"
click at [668, 385] on button "Invite Users" at bounding box center [672, 388] width 62 height 22
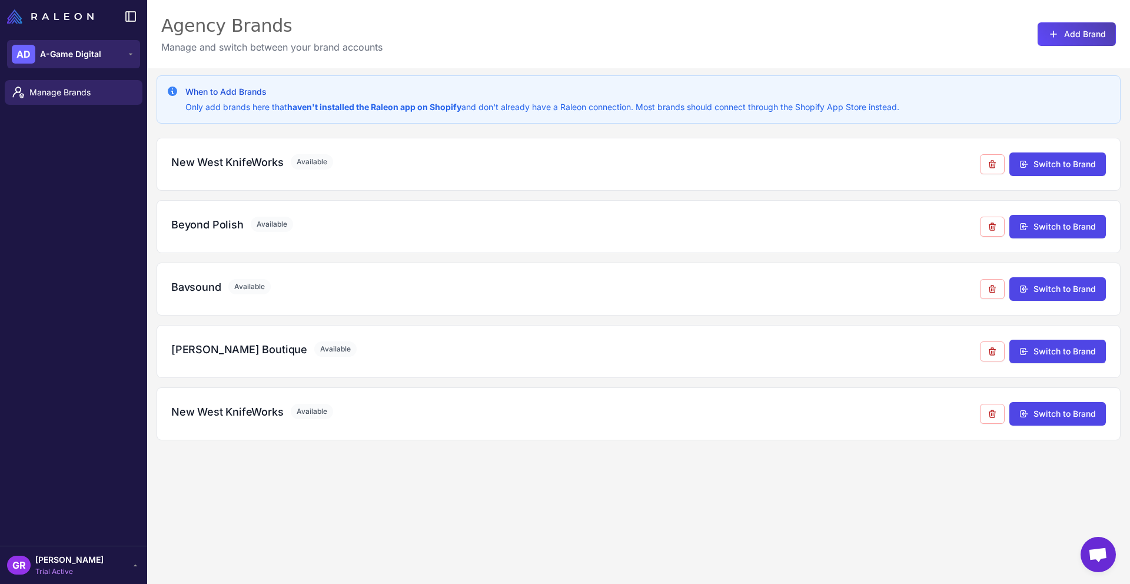
click at [108, 52] on button "AD A-Game Digital" at bounding box center [73, 54] width 133 height 28
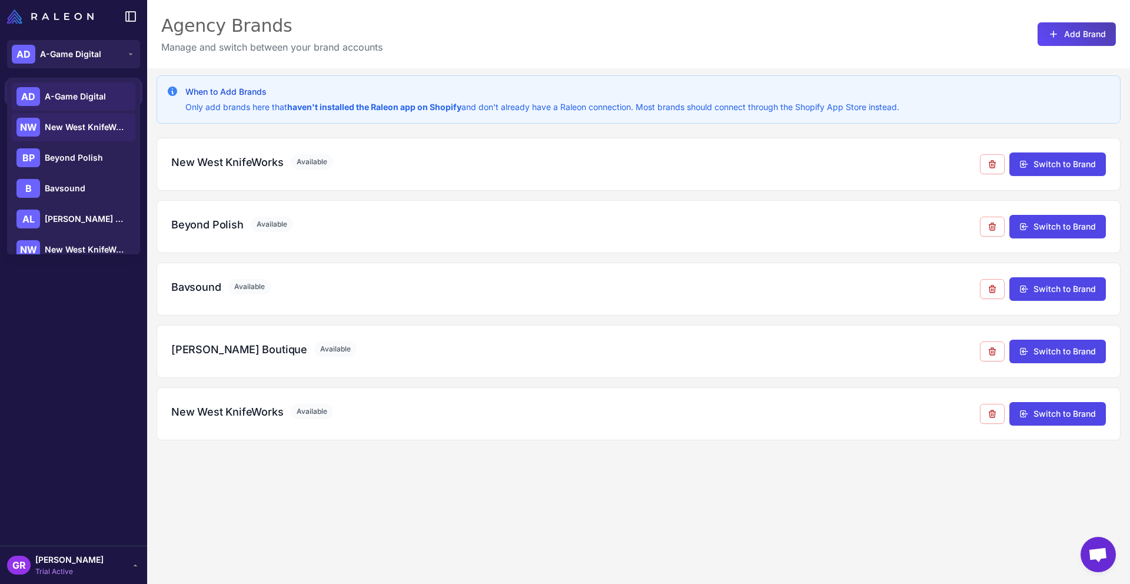
click at [97, 129] on span "New West KnifeWorks" at bounding box center [86, 127] width 82 height 13
click at [1049, 415] on button "Switch to Brand" at bounding box center [1057, 413] width 97 height 24
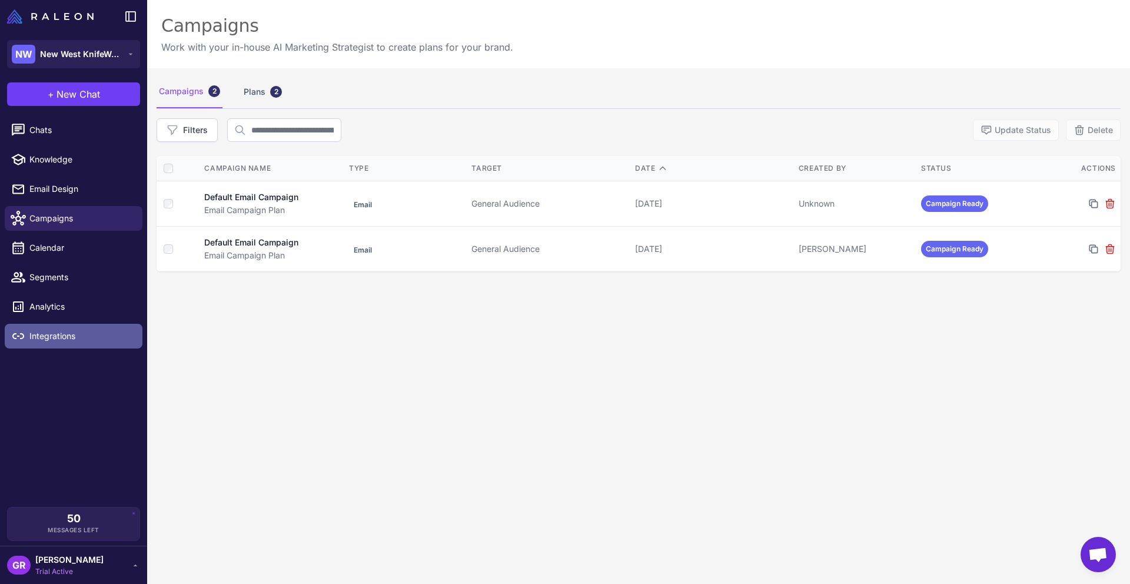
click at [44, 332] on span "Integrations" at bounding box center [81, 336] width 104 height 13
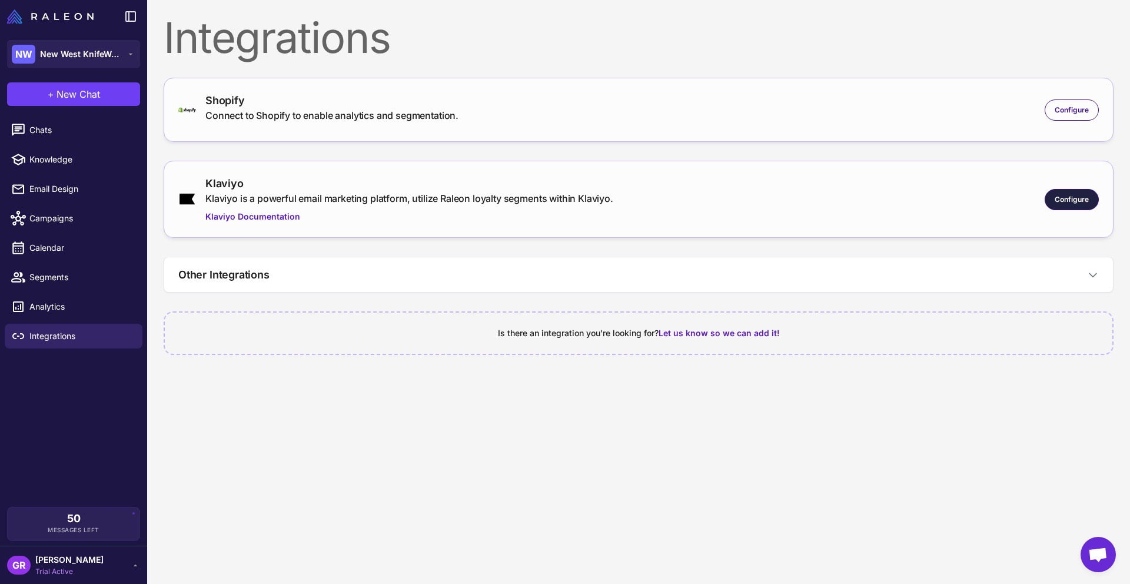
click at [1076, 196] on span "Configure" at bounding box center [1072, 199] width 34 height 11
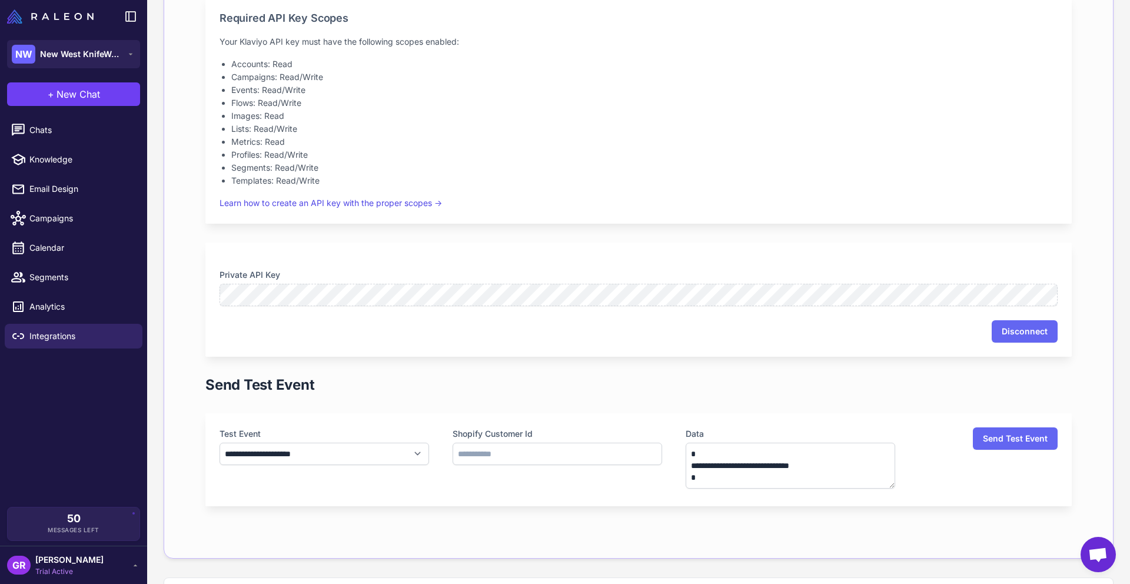
scroll to position [282, 0]
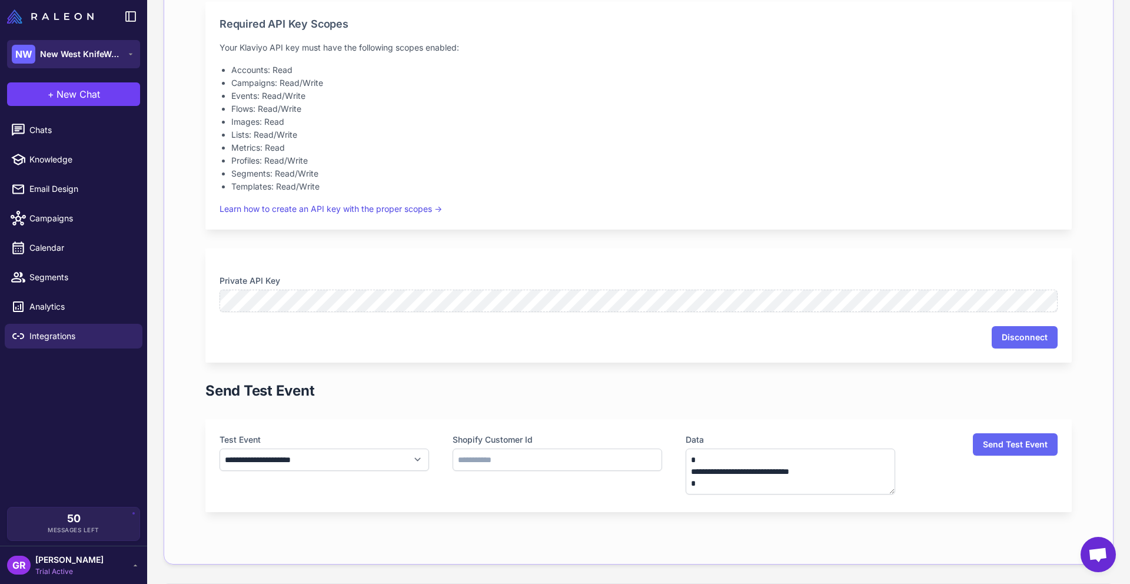
click at [128, 53] on icon at bounding box center [130, 53] width 9 height 9
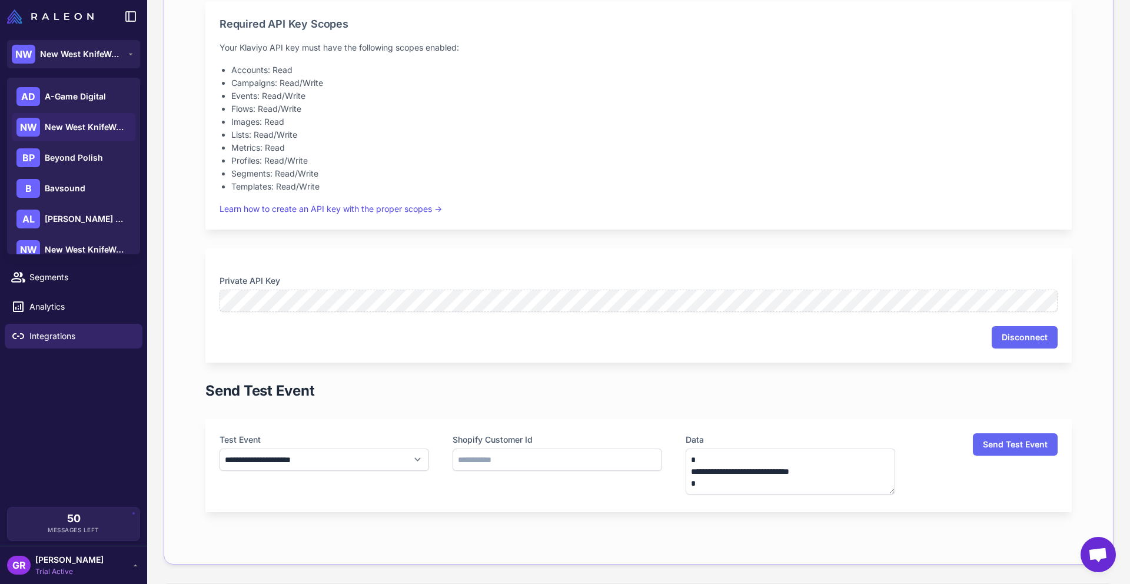
click at [82, 441] on div "Chats Knowledge Email Design Campaigns Calendar Segments Analytics Integrations" at bounding box center [73, 310] width 147 height 394
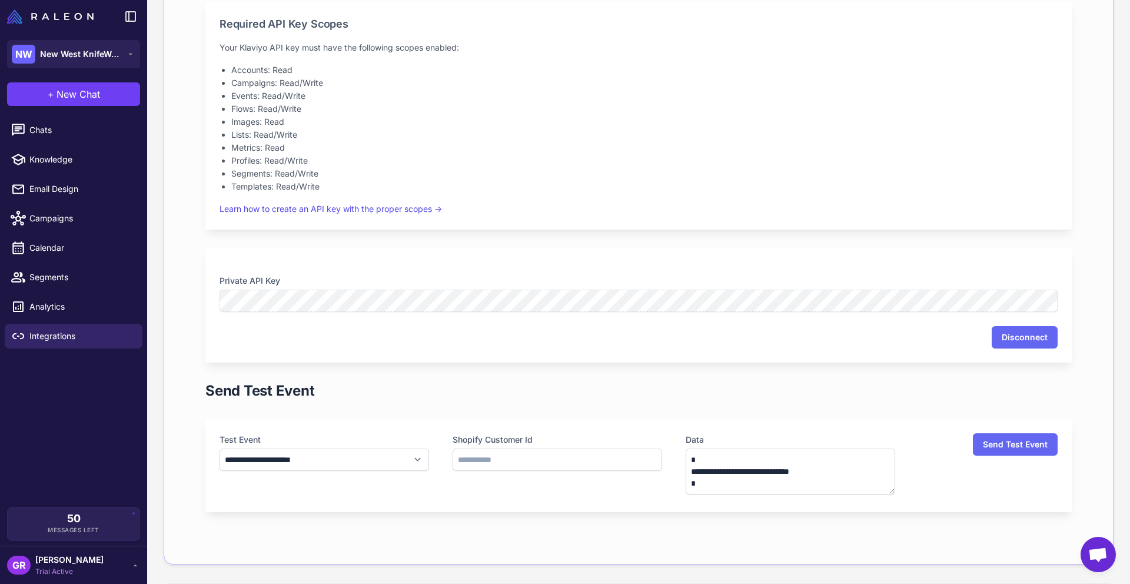
click at [131, 569] on icon at bounding box center [135, 564] width 9 height 9
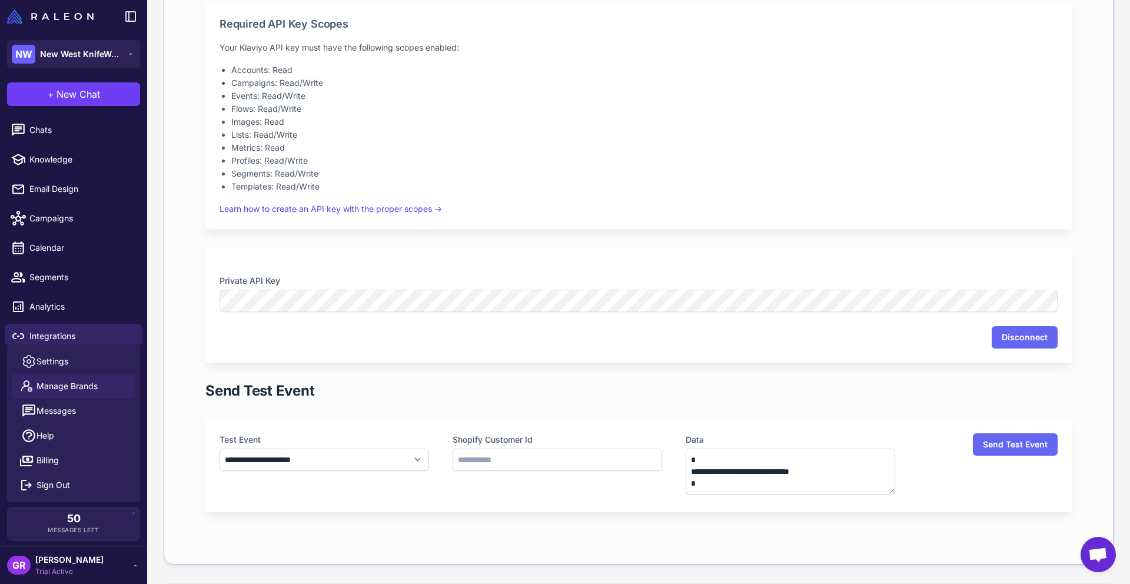
click at [70, 384] on span "Manage Brands" at bounding box center [66, 386] width 61 height 13
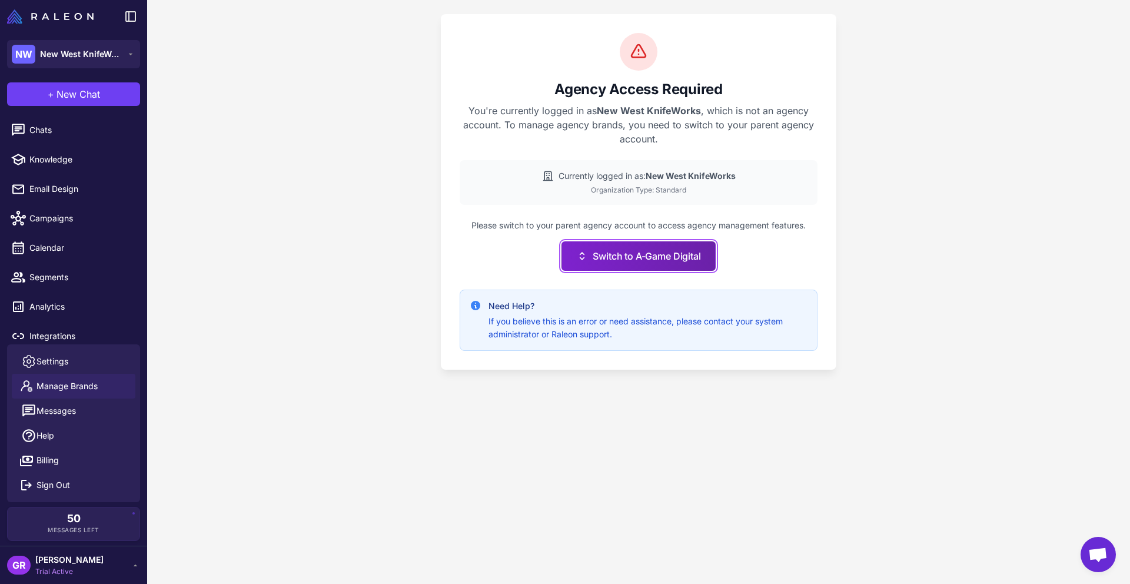
click at [625, 261] on button "Switch to A-Game Digital" at bounding box center [638, 255] width 154 height 29
